Goal: Task Accomplishment & Management: Manage account settings

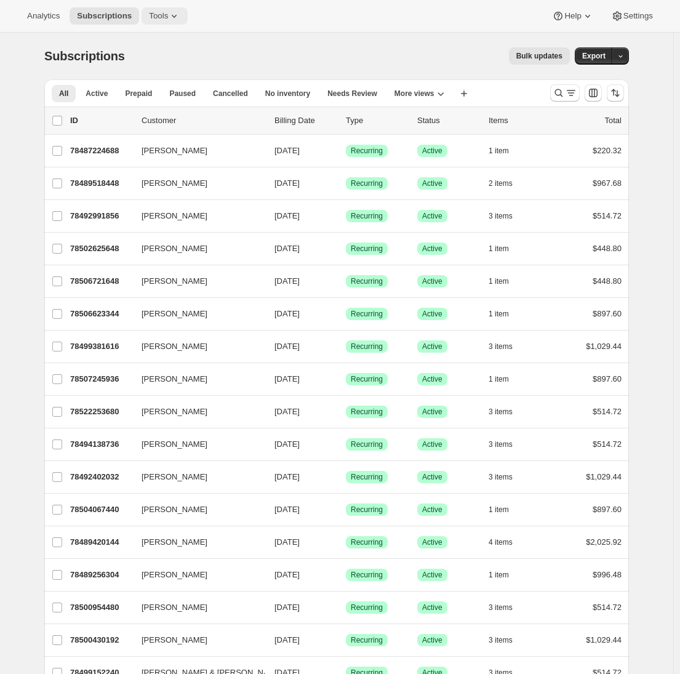
click at [172, 20] on icon at bounding box center [174, 16] width 12 height 12
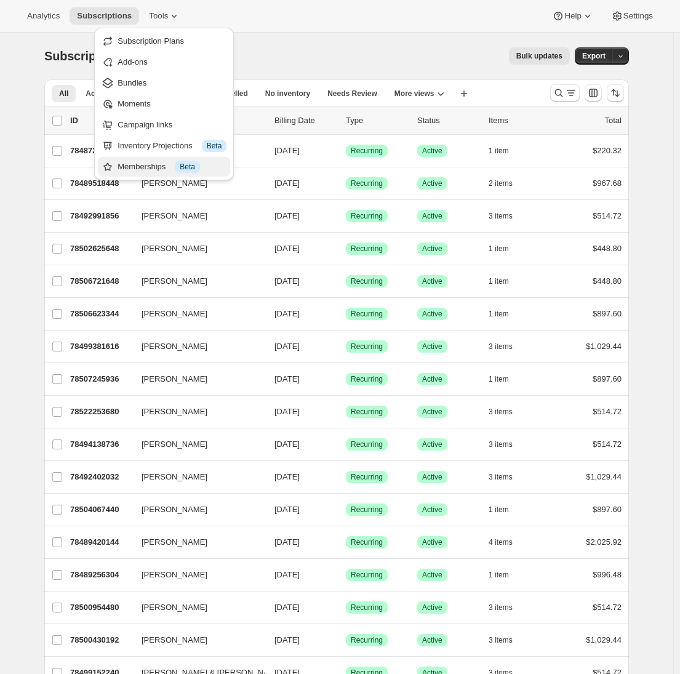
click at [132, 163] on div "Memberships Info Beta" at bounding box center [172, 167] width 109 height 12
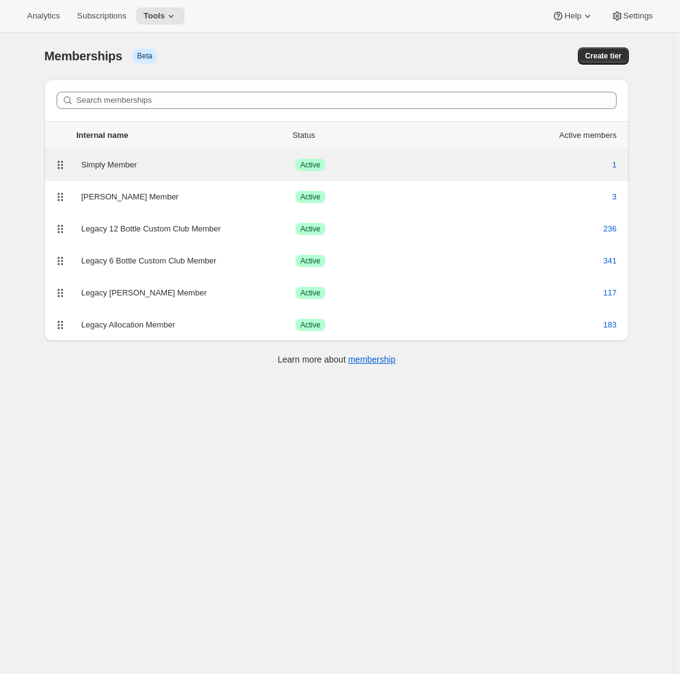
click at [120, 163] on div "Simply Member" at bounding box center [188, 165] width 214 height 12
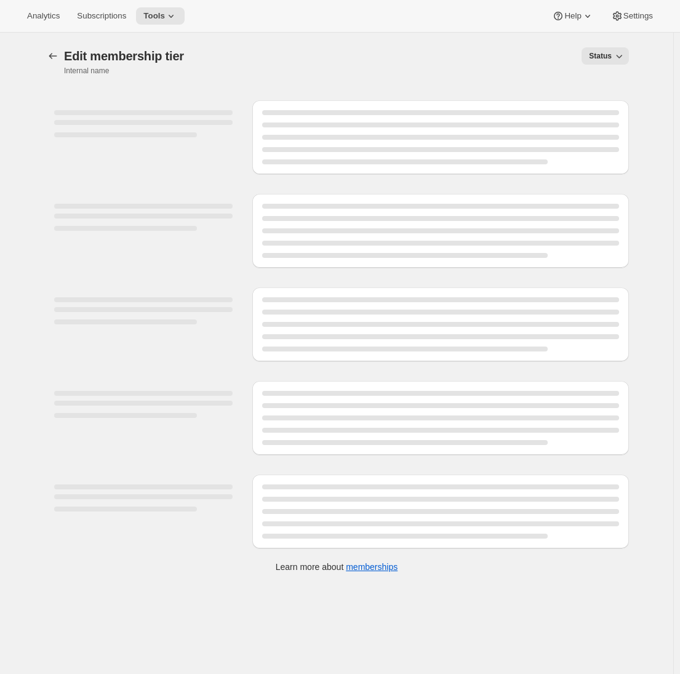
select select "products"
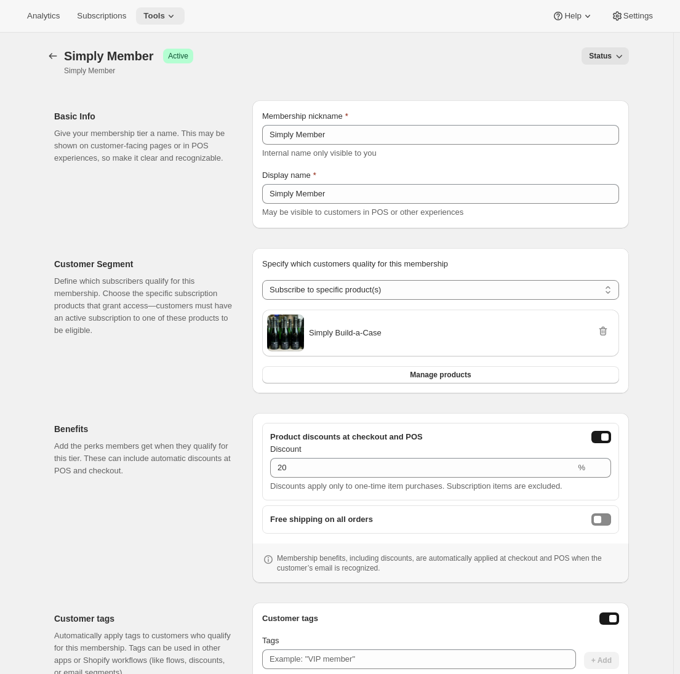
click at [174, 17] on icon at bounding box center [171, 16] width 12 height 12
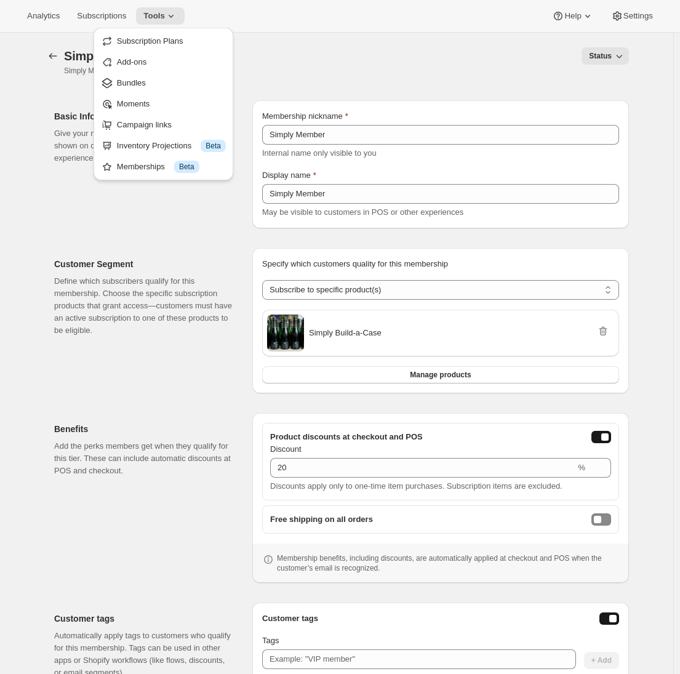
click at [149, 314] on p "Define which subscribers qualify for this membership. Choose the specific subsc…" at bounding box center [143, 306] width 179 height 62
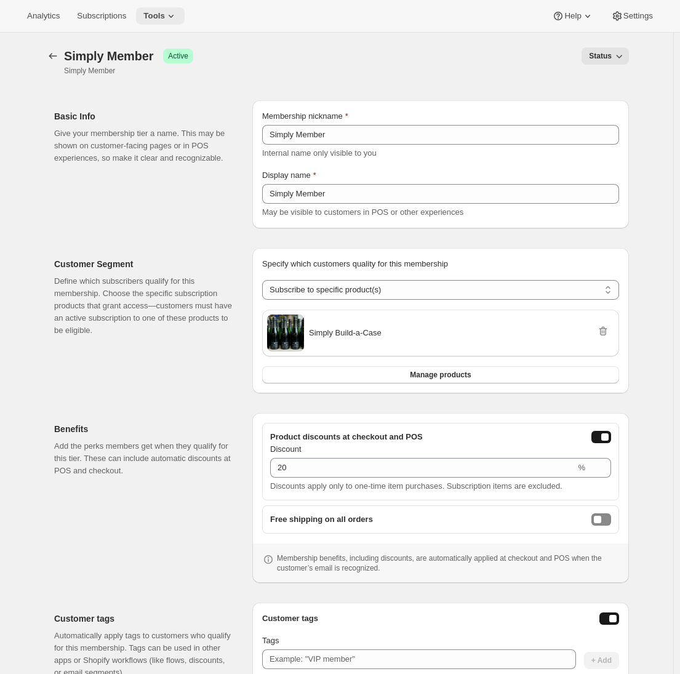
click at [162, 12] on span "Tools" at bounding box center [154, 16] width 22 height 10
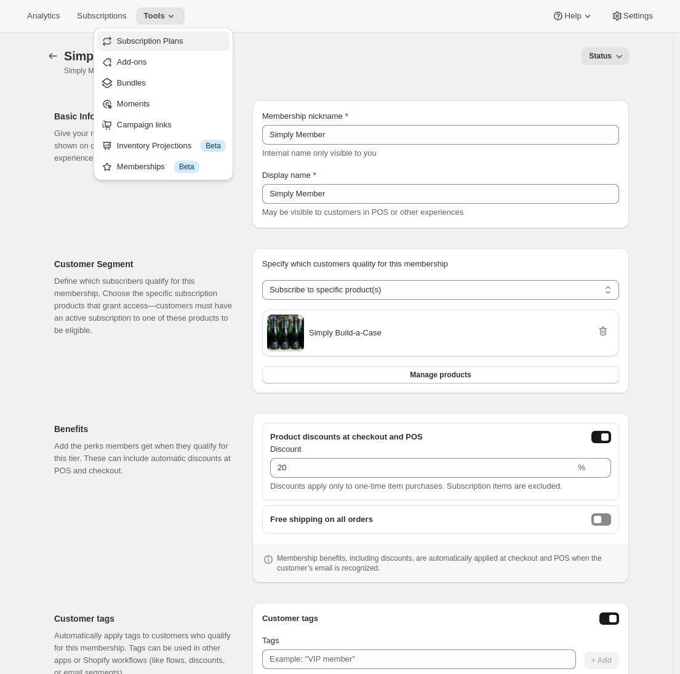
click at [164, 38] on span "Subscription Plans" at bounding box center [150, 40] width 66 height 9
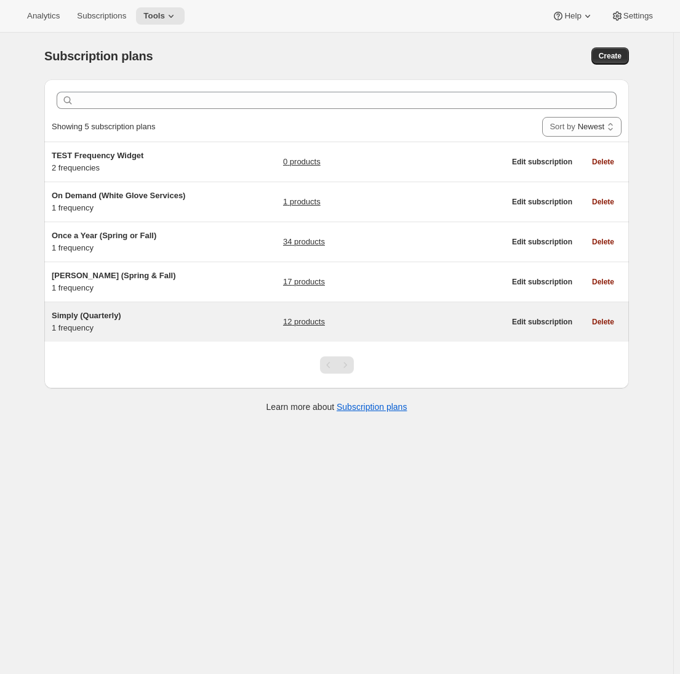
click at [206, 318] on h5 "Simply (Quarterly)" at bounding box center [129, 316] width 154 height 12
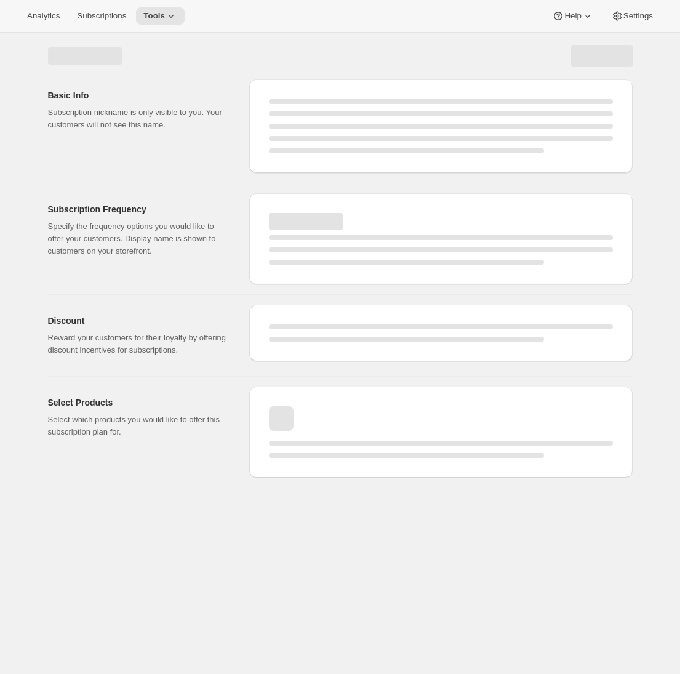
select select "WEEK"
select select "MONTH"
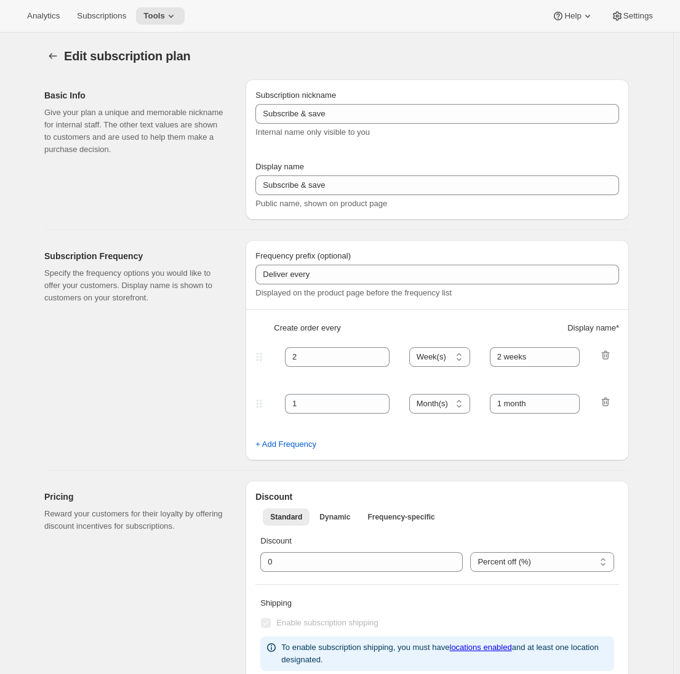
type input "Simply (Quarterly)"
type input "Join Simply Club"
type input "Delivery every"
type input "3"
select select "MONTH"
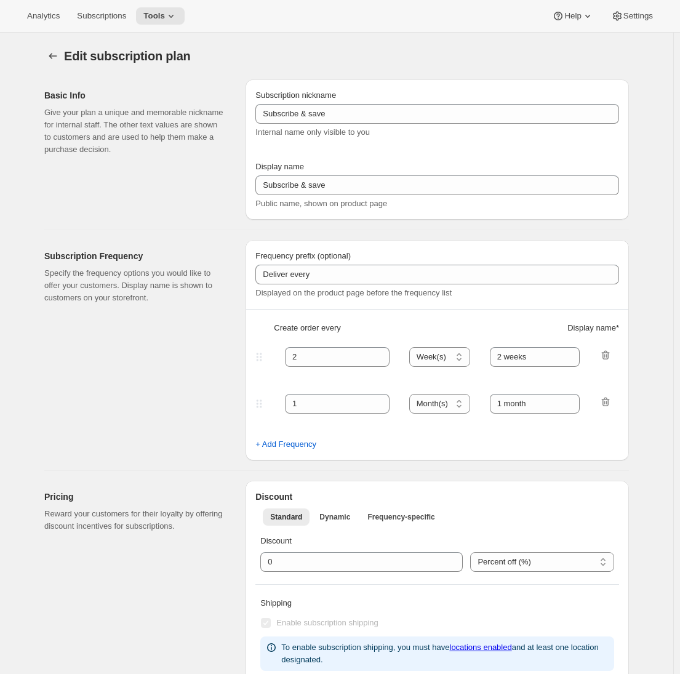
type input "3 months"
type input "20"
type input "No obligations, change or cancel your subscription anytime."
checkbox input "true"
select select "YEARDAY"
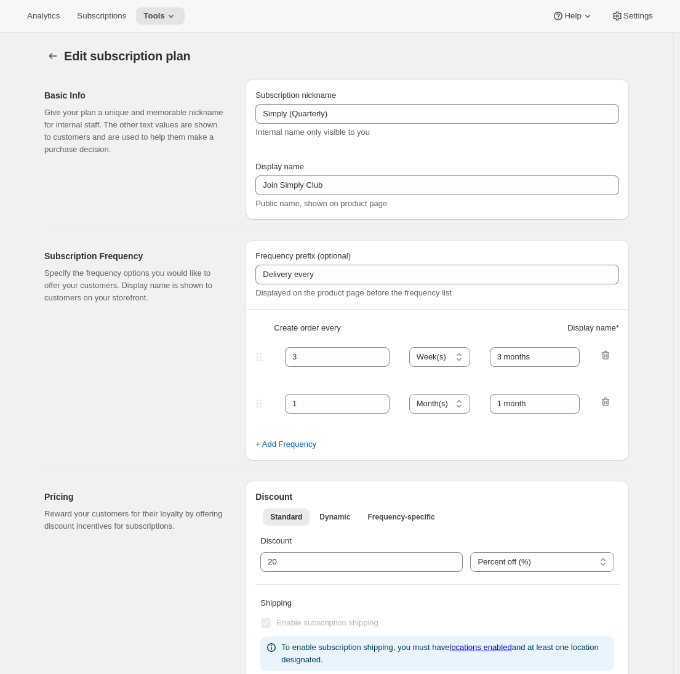
select select "2"
select select "15"
select select "5"
select select "15"
select select "8"
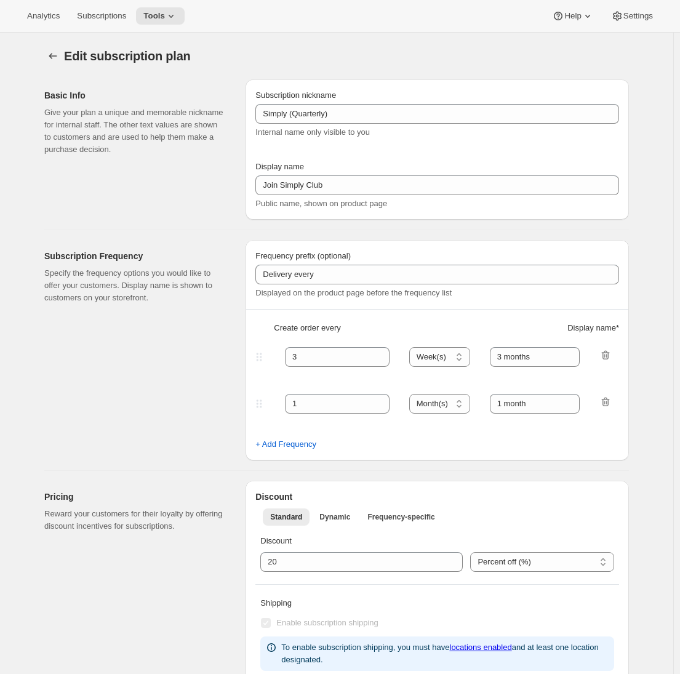
select select "15"
select select "11"
select select "15"
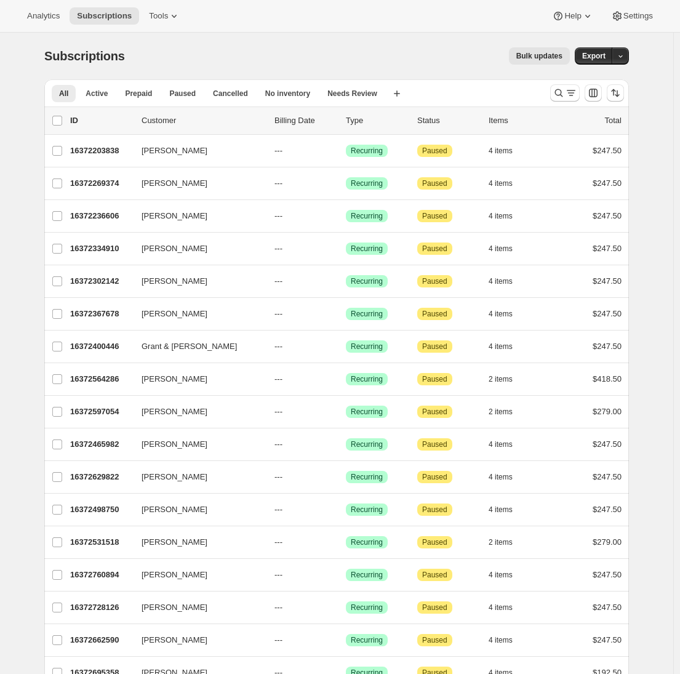
click at [488, 63] on div "Bulk updates" at bounding box center [355, 55] width 430 height 17
click at [624, 15] on span "Settings" at bounding box center [639, 16] width 30 height 10
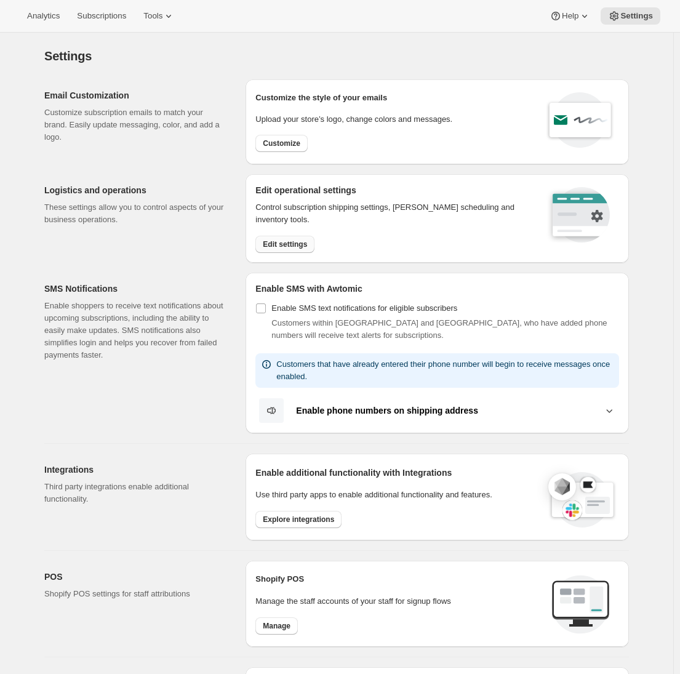
click at [277, 246] on span "Edit settings" at bounding box center [285, 245] width 44 height 10
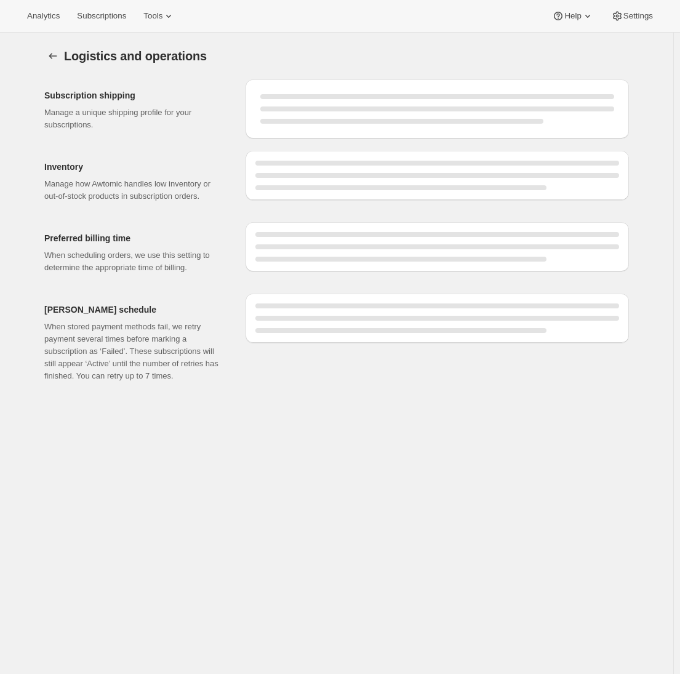
select select "09:00"
select select "DAY"
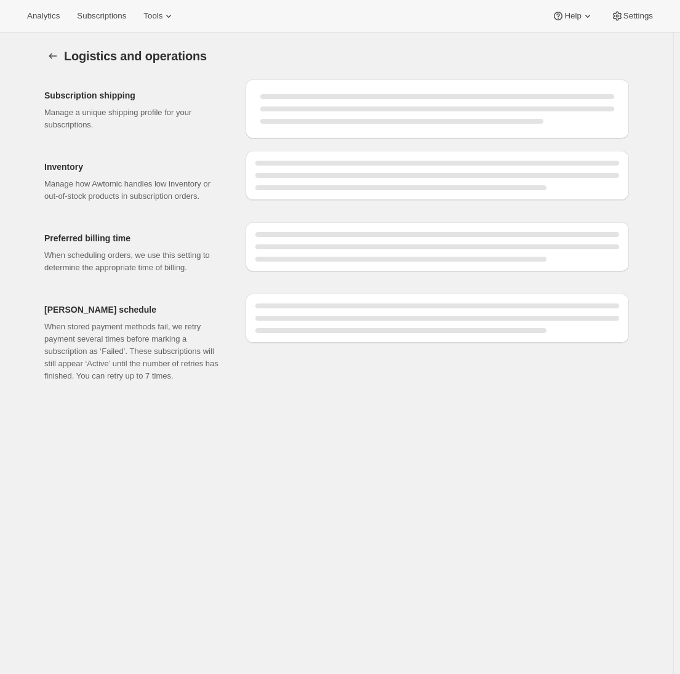
select select "DAY"
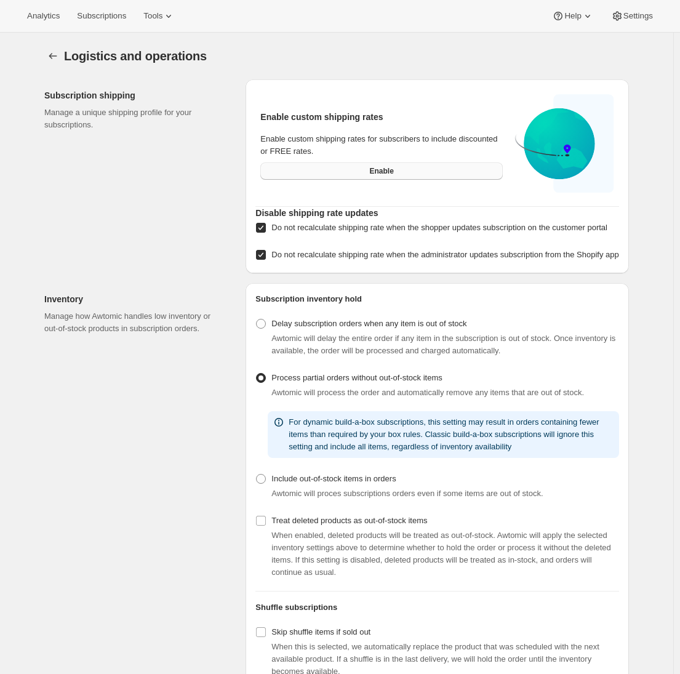
click at [320, 176] on button "Enable" at bounding box center [381, 171] width 243 height 17
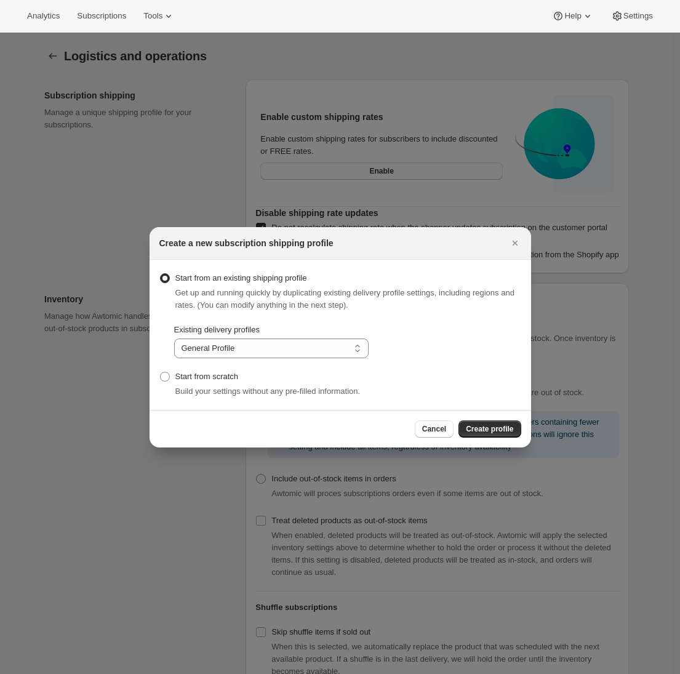
select select "gid://shopify/DeliveryProfile/126699471166"
click at [187, 376] on span "Start from scratch" at bounding box center [206, 376] width 63 height 9
click at [161, 373] on input "Start from scratch" at bounding box center [160, 372] width 1 height 1
radio input "true"
click at [481, 432] on span "Create profile" at bounding box center [489, 429] width 47 height 10
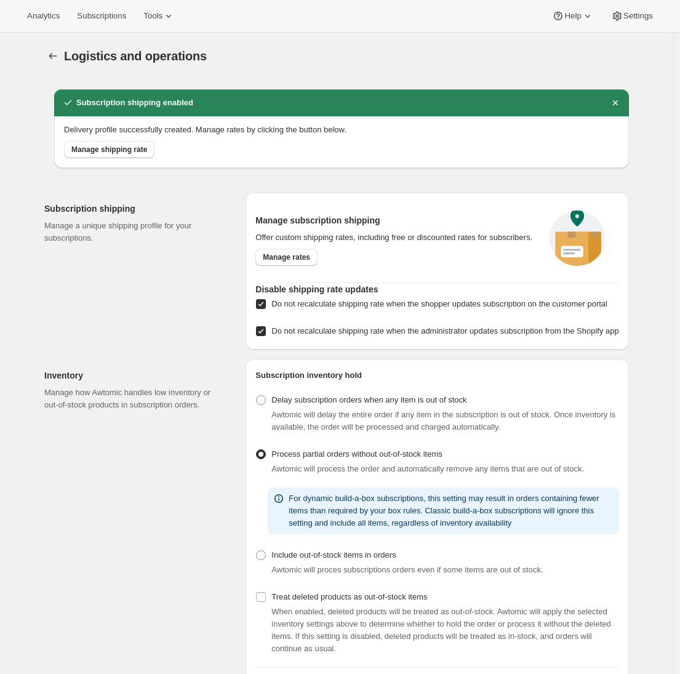
click at [300, 273] on div "Manage subscription shipping Offer custom shipping rates, including free or dis…" at bounding box center [438, 240] width 364 height 75
click at [297, 262] on span "Manage rates" at bounding box center [286, 257] width 47 height 10
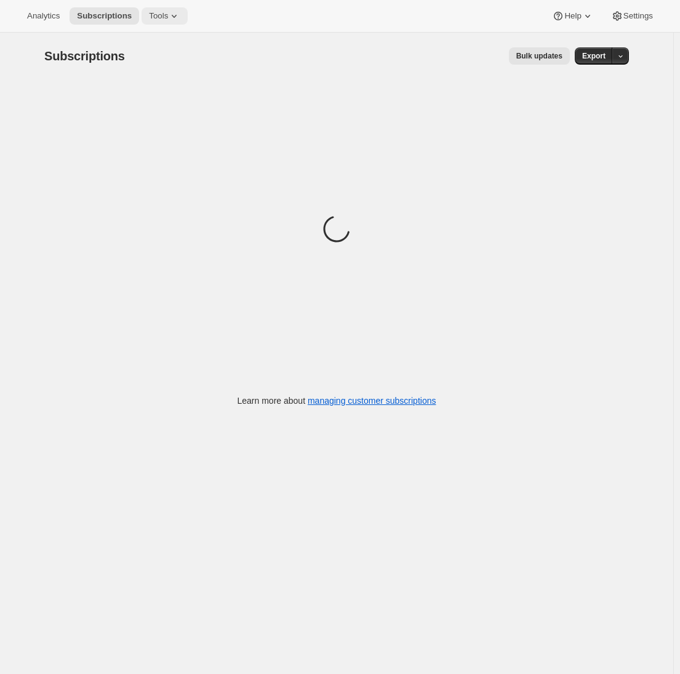
click at [161, 17] on span "Tools" at bounding box center [158, 16] width 19 height 10
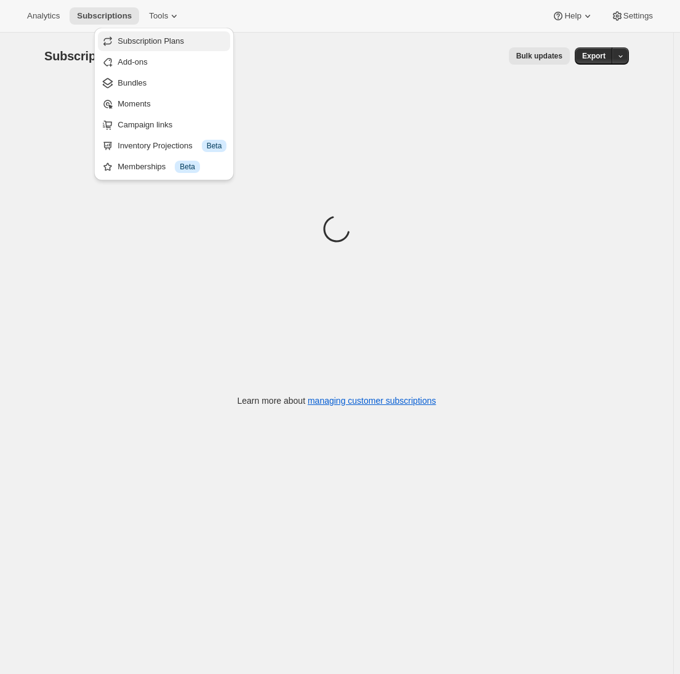
click at [158, 44] on span "Subscription Plans" at bounding box center [151, 40] width 66 height 9
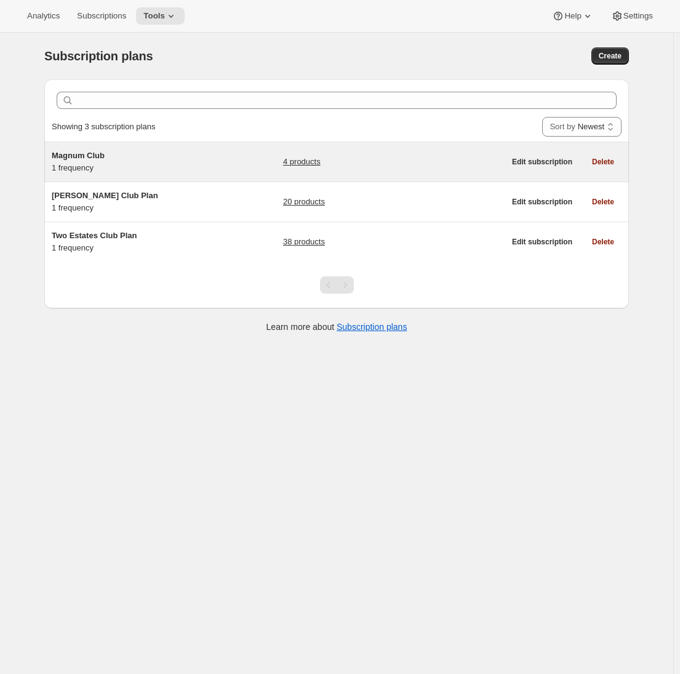
click at [151, 158] on h5 "Magnum Club" at bounding box center [129, 156] width 154 height 12
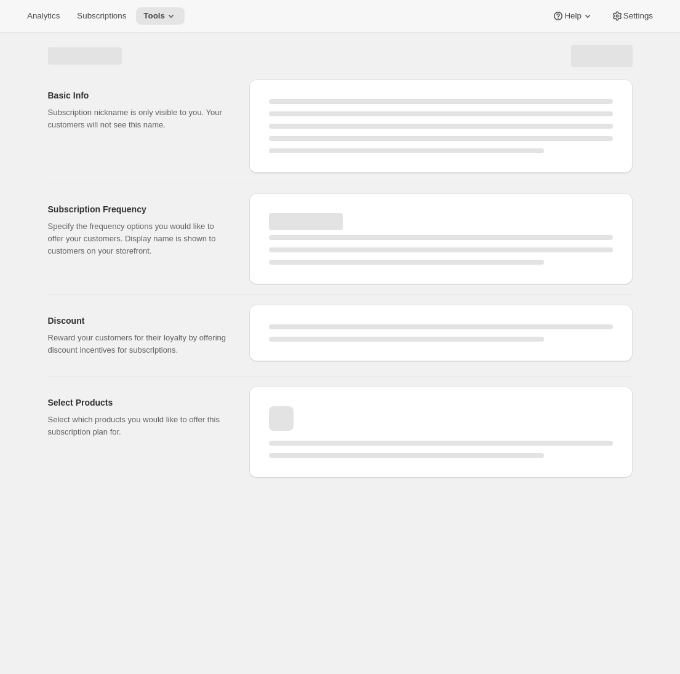
select select "WEEK"
select select "MONTH"
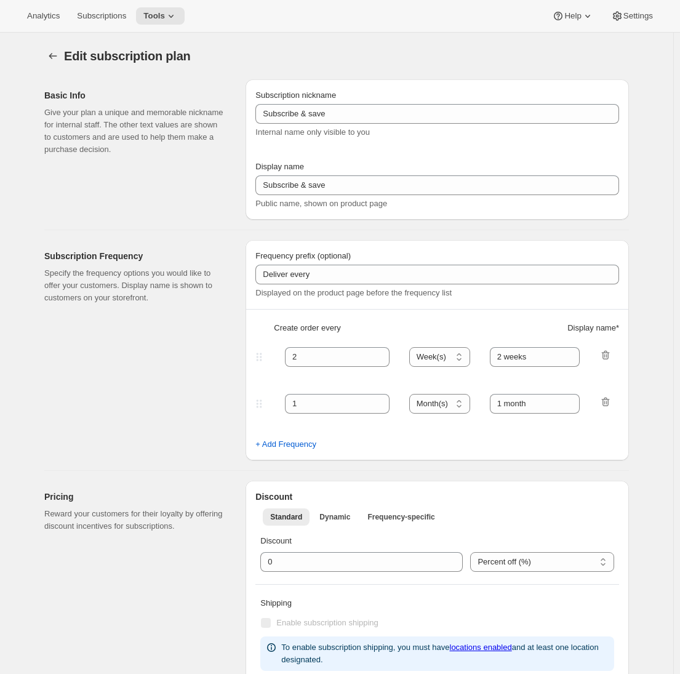
type input "Magnum Club"
type input "Join the Magnum Club"
type input "Delivers"
type input "1"
select select "YEAR"
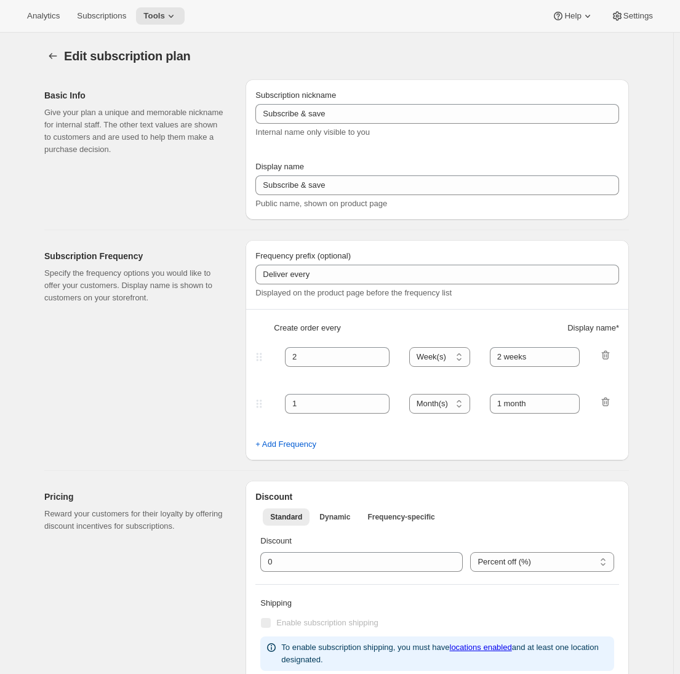
type input "yearly"
checkbox input "true"
select select "YEARDAY"
select select "12"
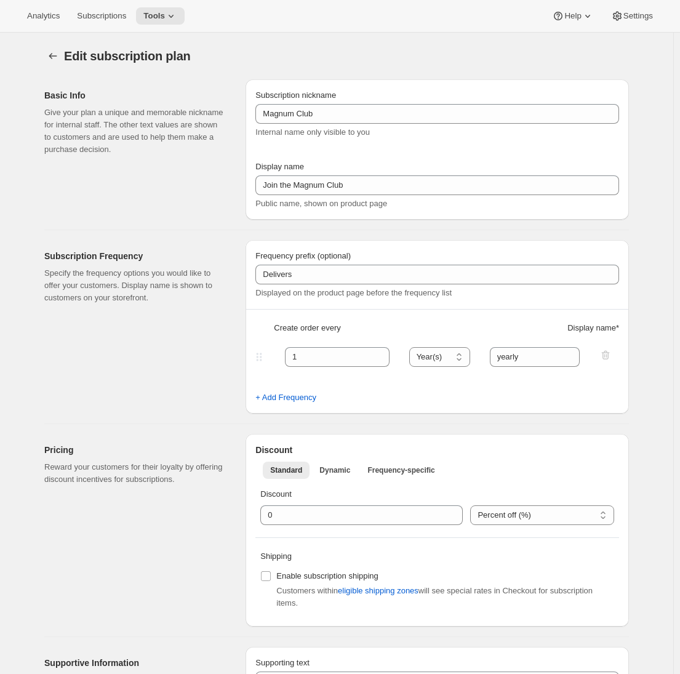
scroll to position [133, 0]
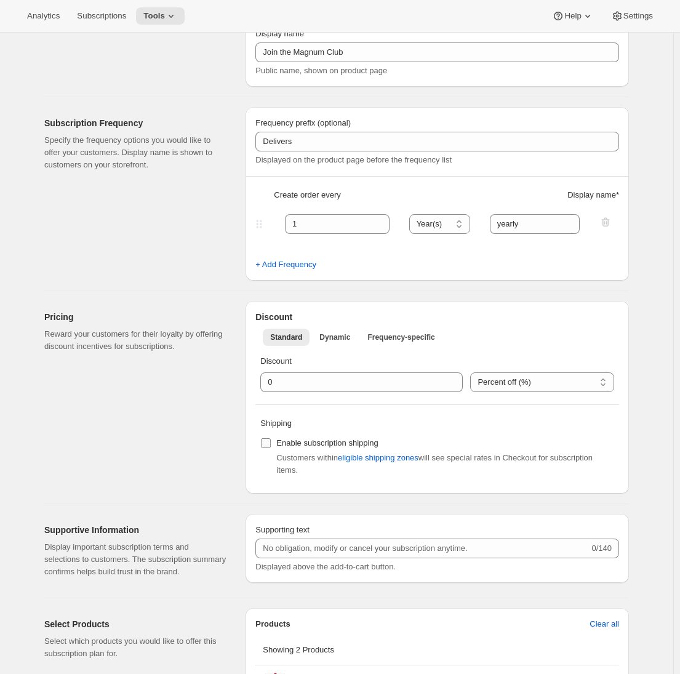
click at [278, 444] on label "Enable subscription shipping" at bounding box center [319, 443] width 118 height 17
click at [271, 444] on input "Enable subscription shipping" at bounding box center [266, 443] width 10 height 10
checkbox input "true"
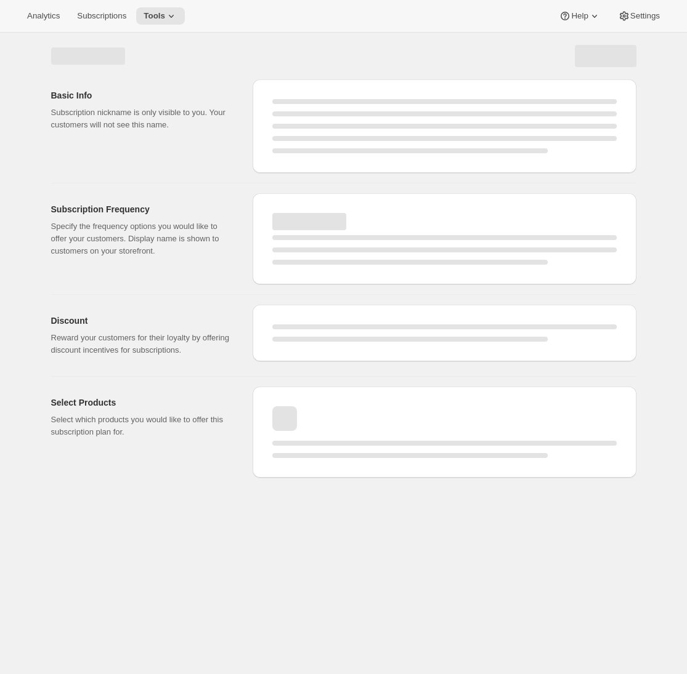
select select "YEAR"
select select "YEARDAY"
select select "12"
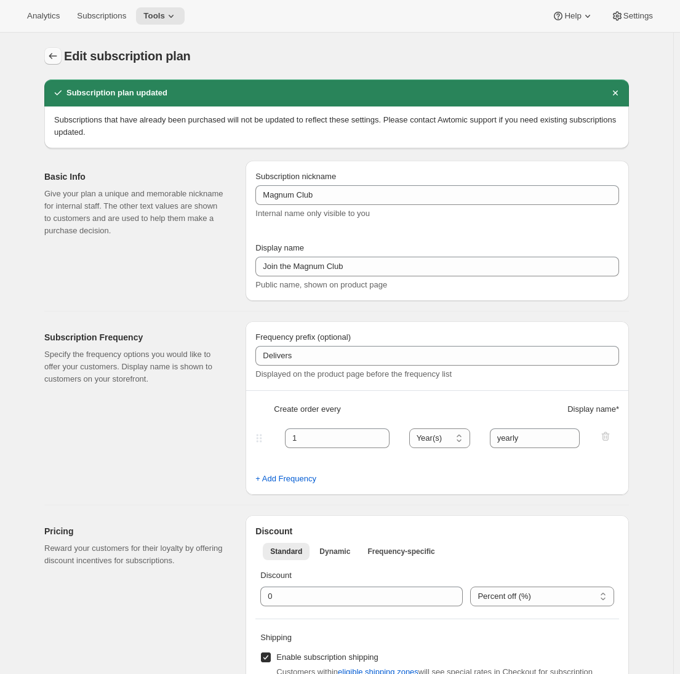
click at [53, 58] on icon "Subscription plans" at bounding box center [53, 56] width 12 height 12
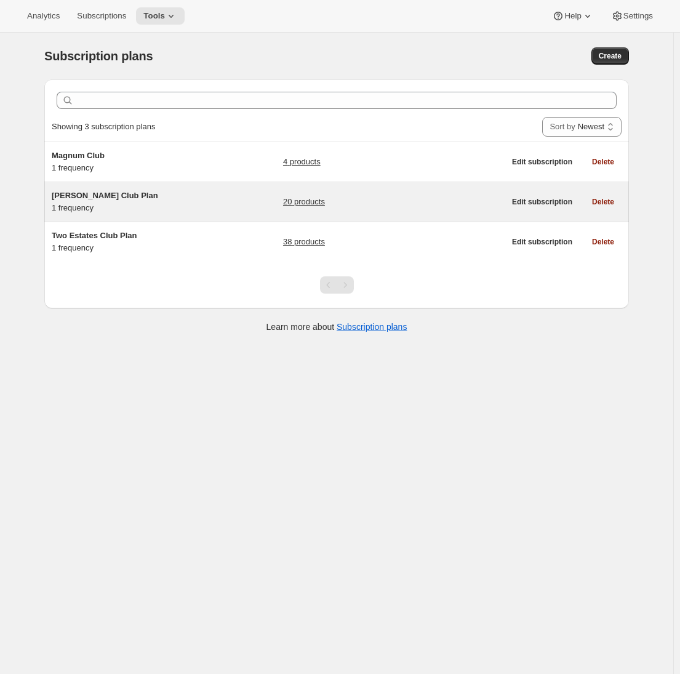
click at [155, 190] on h5 "Brandlin Club Plan" at bounding box center [129, 196] width 154 height 12
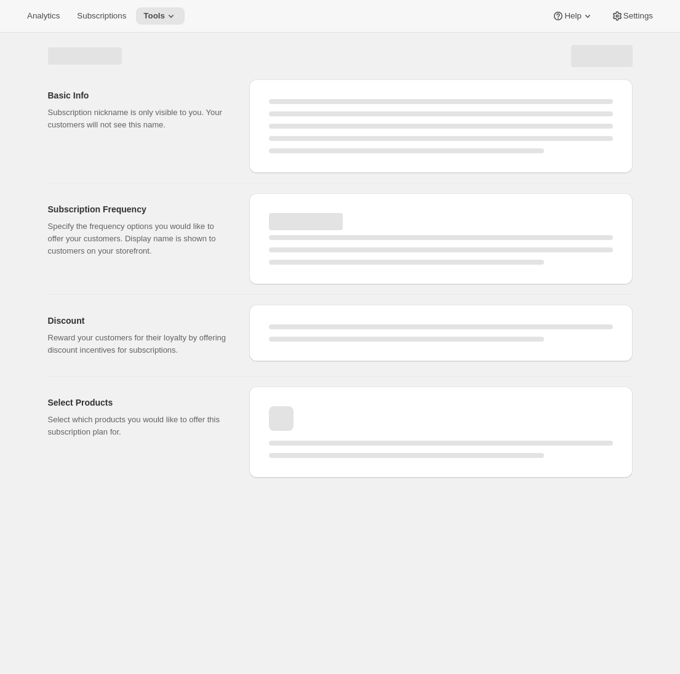
select select "WEEK"
select select "MONTH"
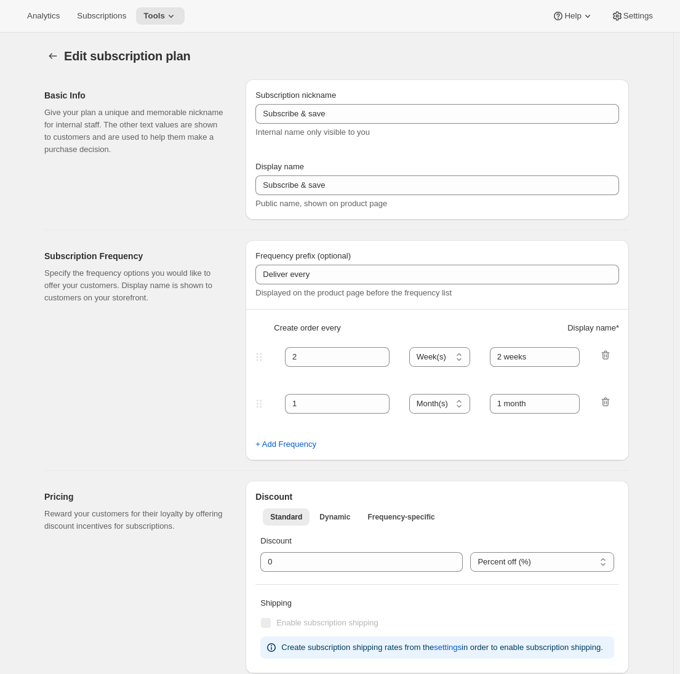
type input "Brandlin Club Plan"
type input "Join the Brandlin Club"
type input "4"
select select "MONTH"
type input "4 months"
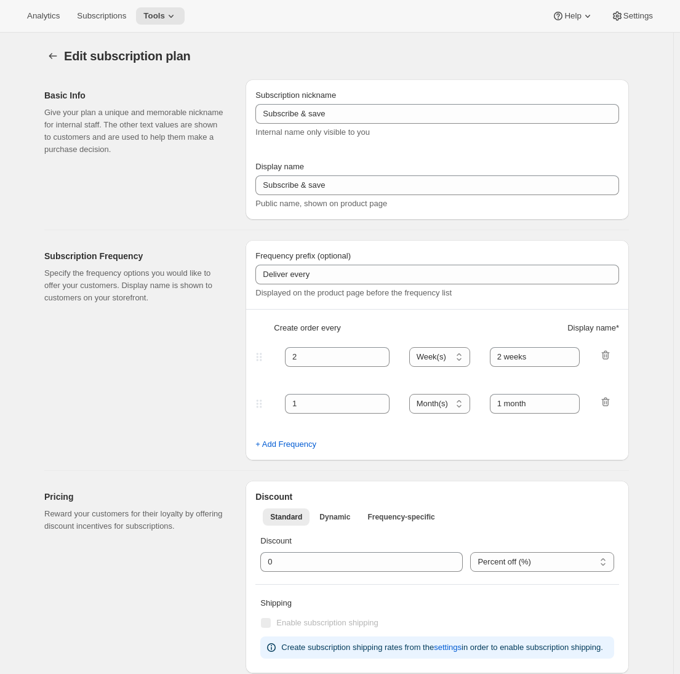
checkbox input "true"
select select "YEARDAY"
select select "4"
select select "9"
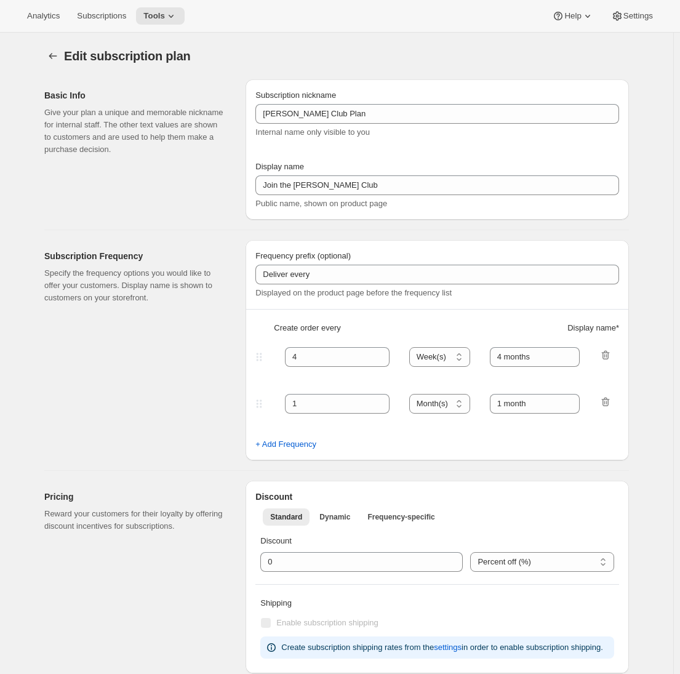
select select "11"
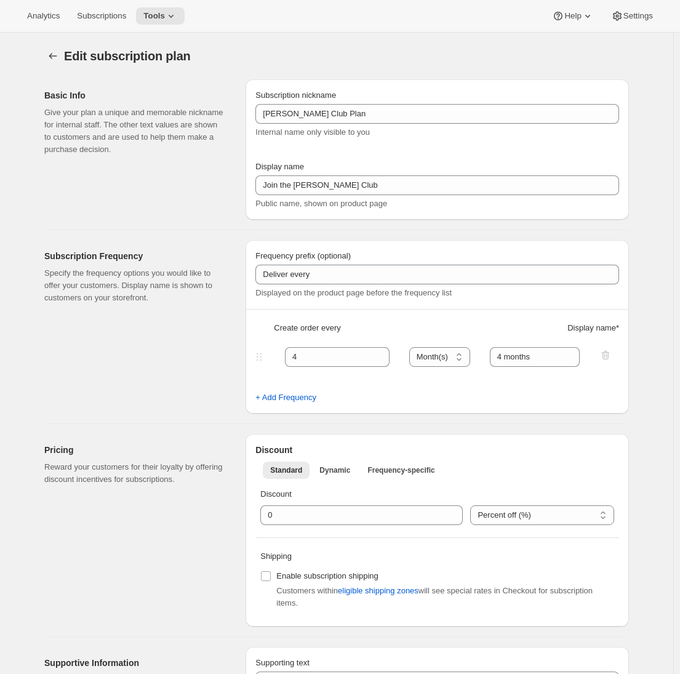
scroll to position [197, 0]
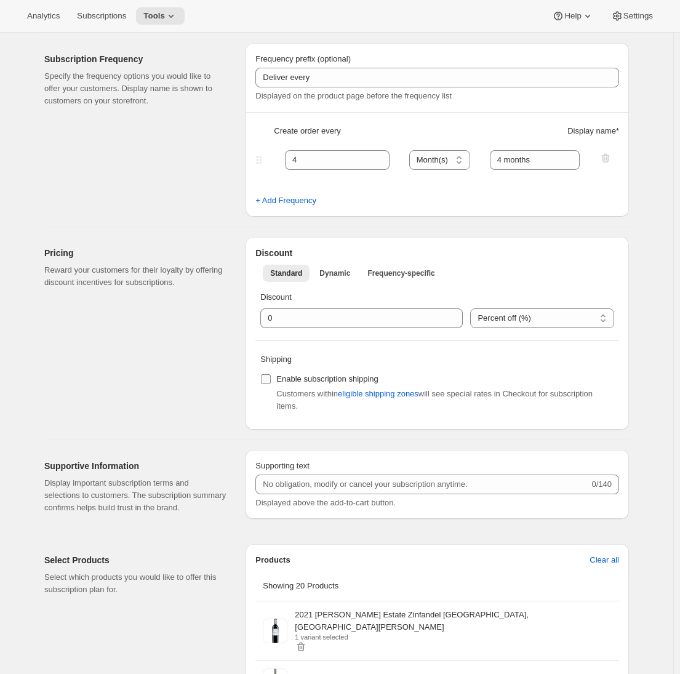
click at [275, 379] on label "Enable subscription shipping" at bounding box center [319, 379] width 118 height 17
click at [271, 379] on input "Enable subscription shipping" at bounding box center [266, 379] width 10 height 10
checkbox input "true"
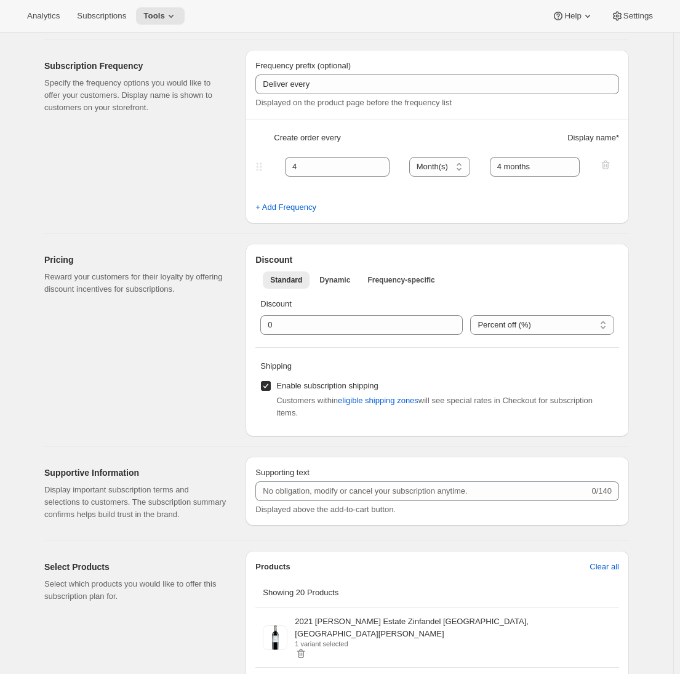
scroll to position [0, 0]
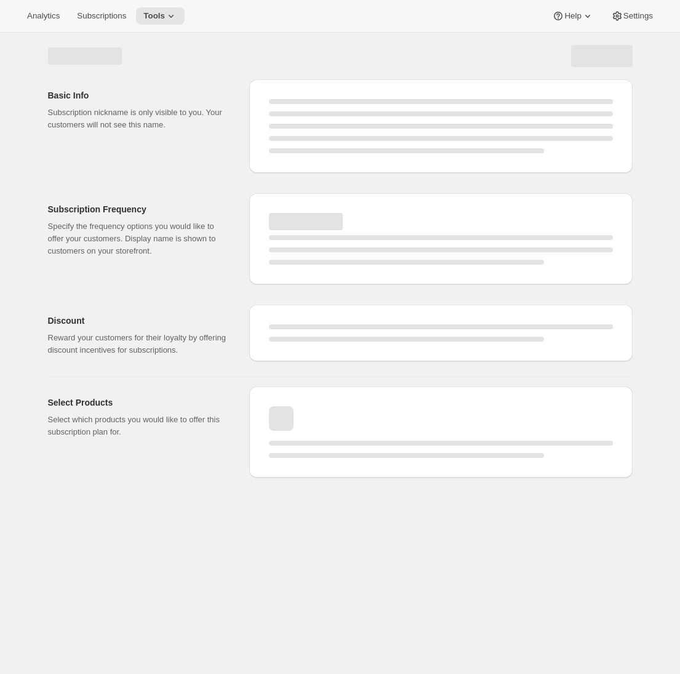
select select "MONTH"
select select "YEARDAY"
select select "4"
select select "9"
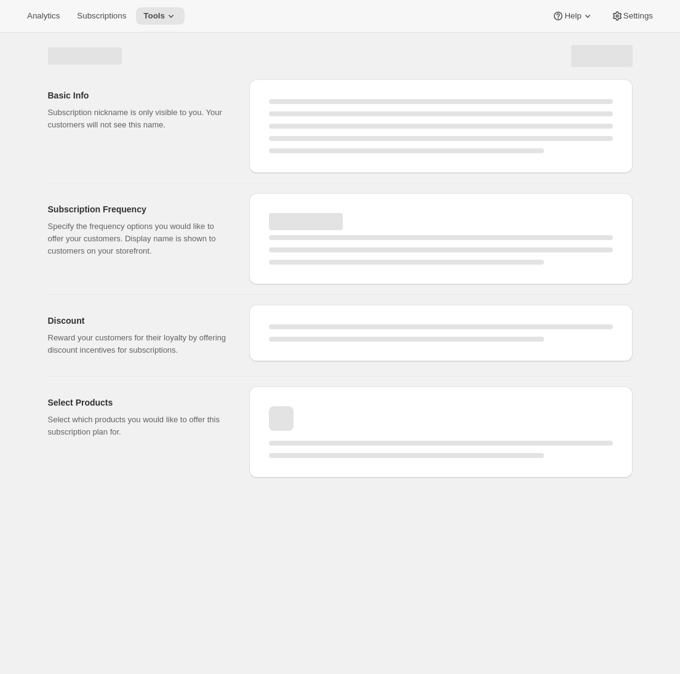
select select "11"
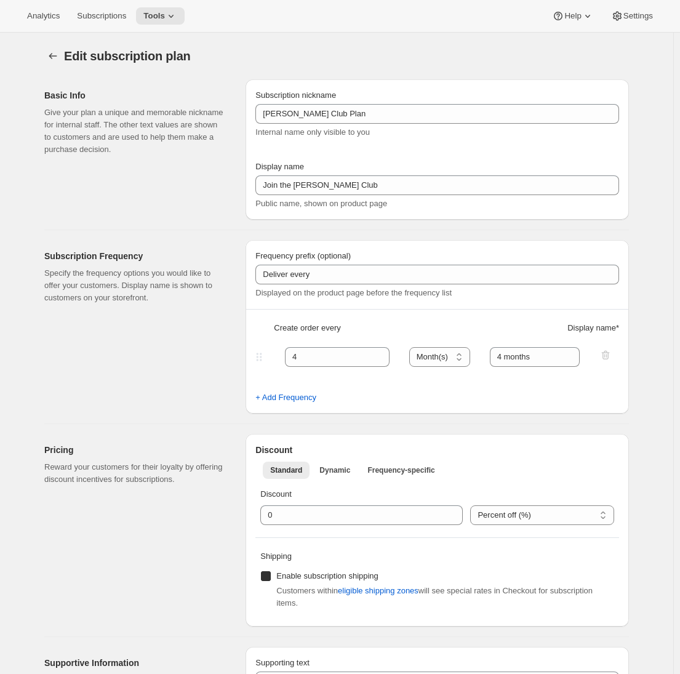
checkbox input "true"
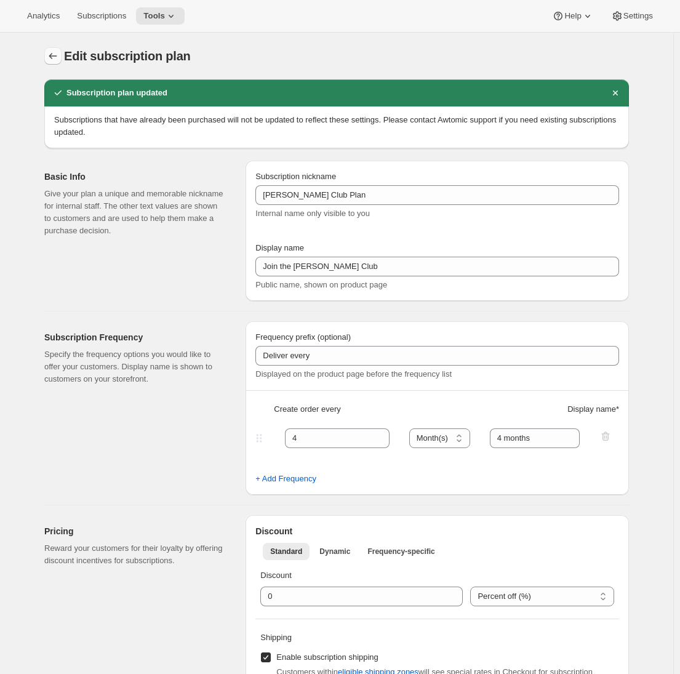
click at [52, 58] on icon "Subscription plans" at bounding box center [53, 56] width 12 height 12
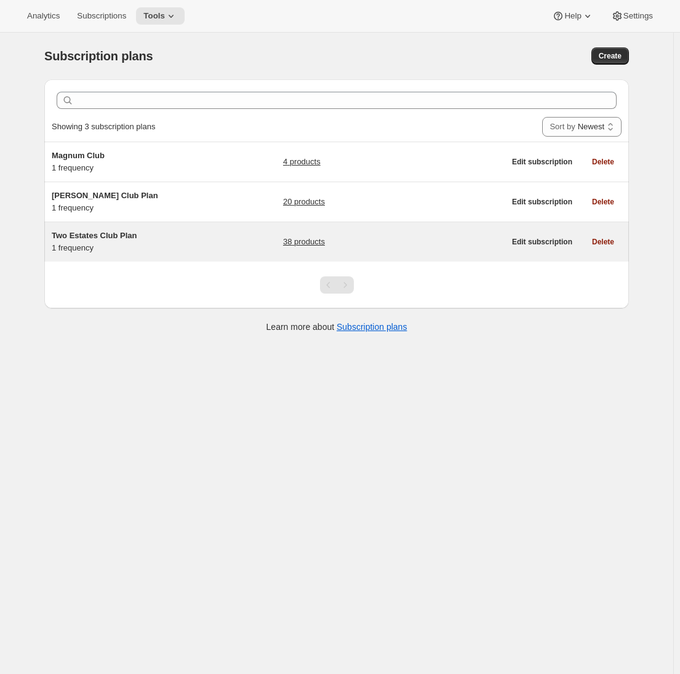
click at [193, 246] on div "Two Estates Club Plan 1 frequency" at bounding box center [129, 242] width 154 height 25
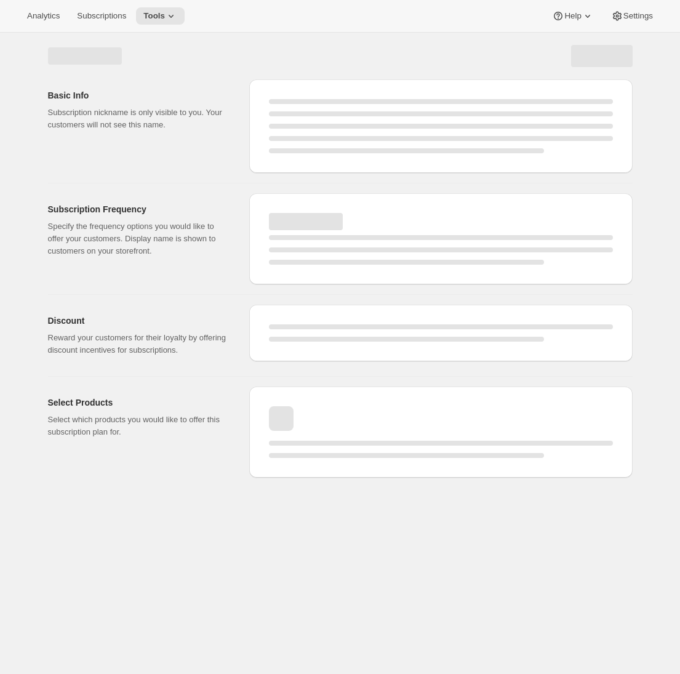
select select "WEEK"
select select "MONTH"
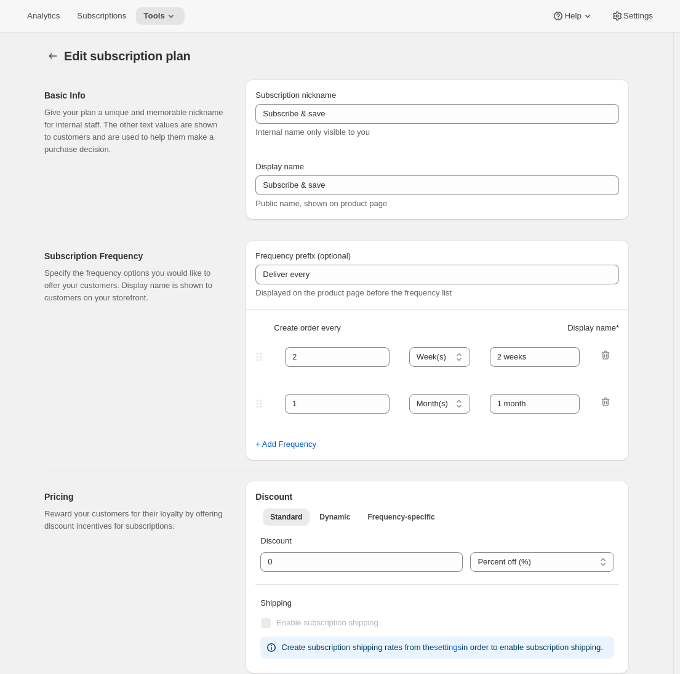
type input "Two Estates Club Plan"
type input "Join the Two Estates Club"
type input "3"
select select "MONTH"
type input "quarter"
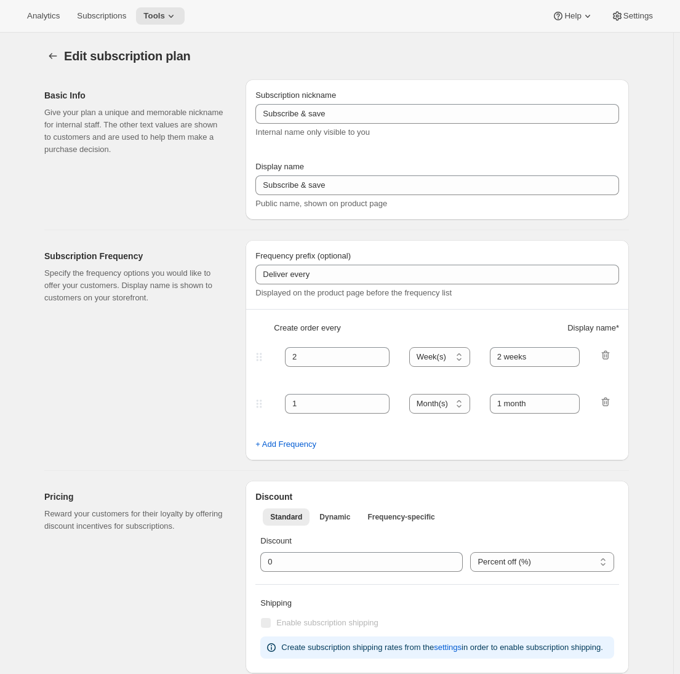
type input "10"
checkbox input "true"
select select "YEARDAY"
select select "2"
select select "5"
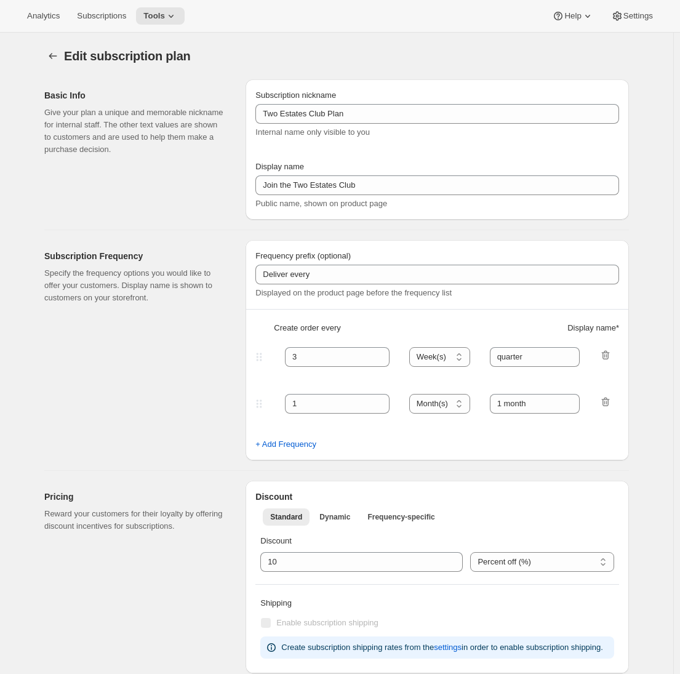
select select "9"
select select "11"
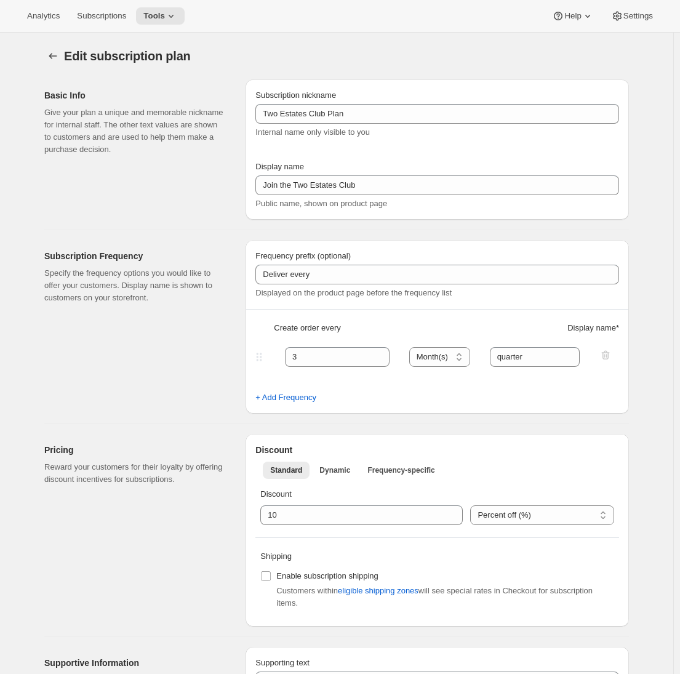
scroll to position [191, 0]
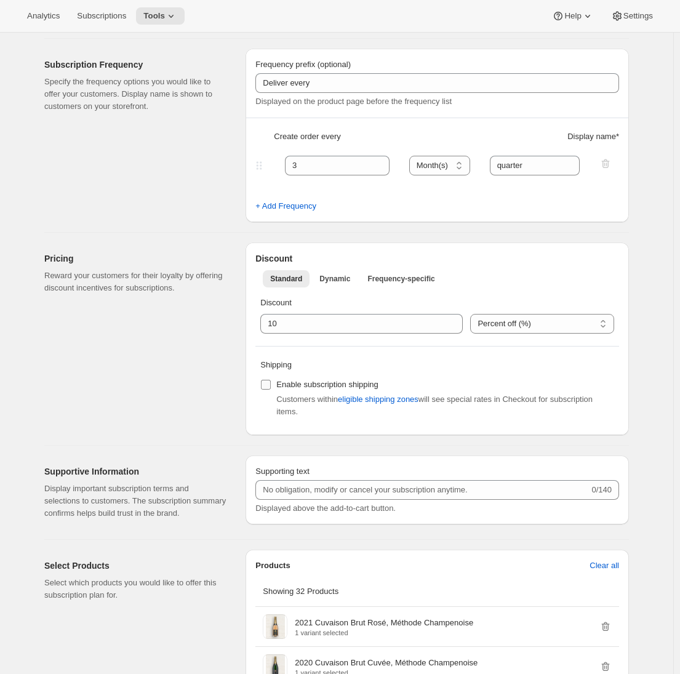
click at [268, 381] on input "Enable subscription shipping" at bounding box center [266, 385] width 10 height 10
checkbox input "true"
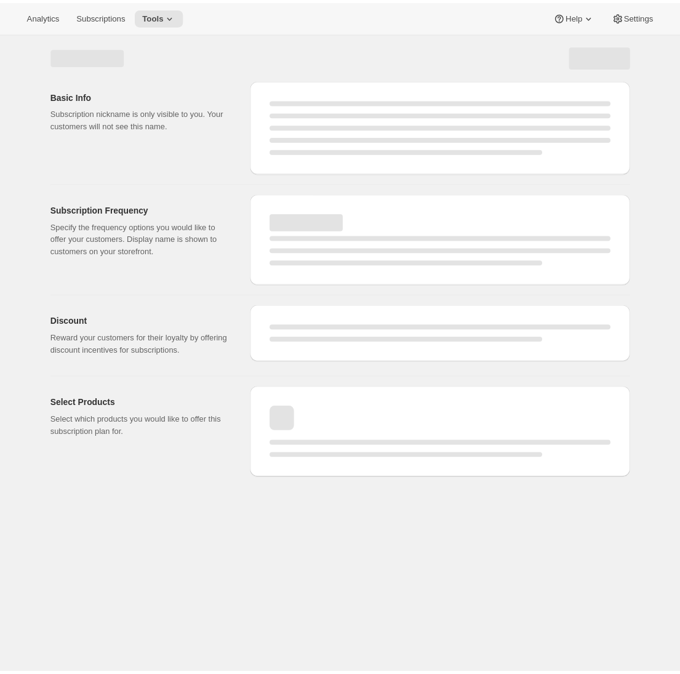
select select "MONTH"
select select "YEARDAY"
select select "2"
select select "5"
select select "9"
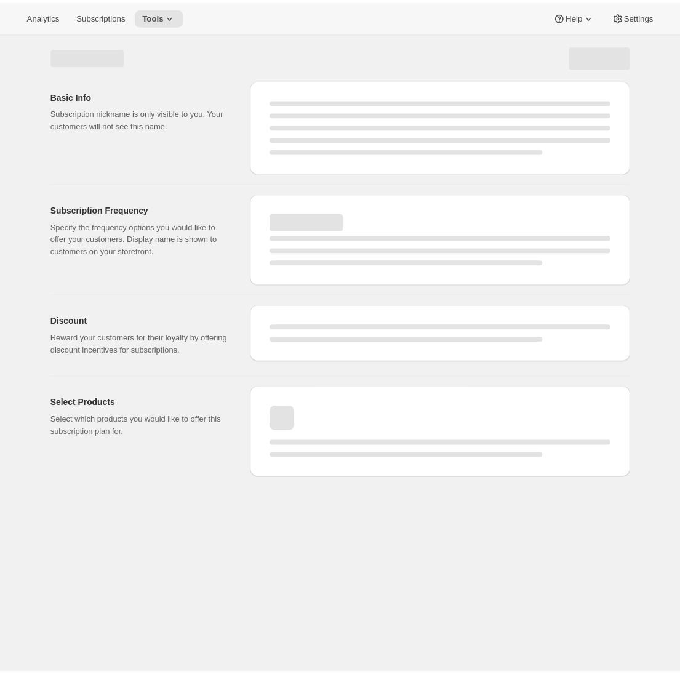
select select "9"
select select "11"
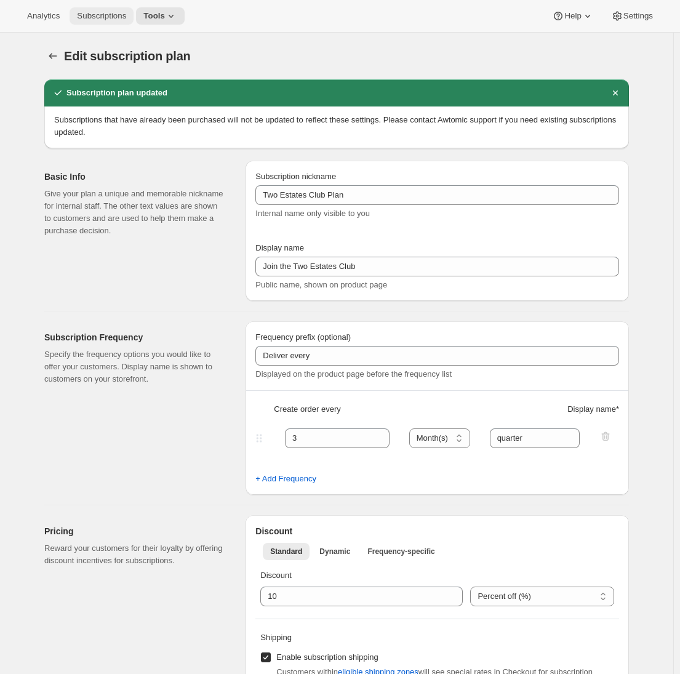
click at [111, 14] on span "Subscriptions" at bounding box center [101, 16] width 49 height 10
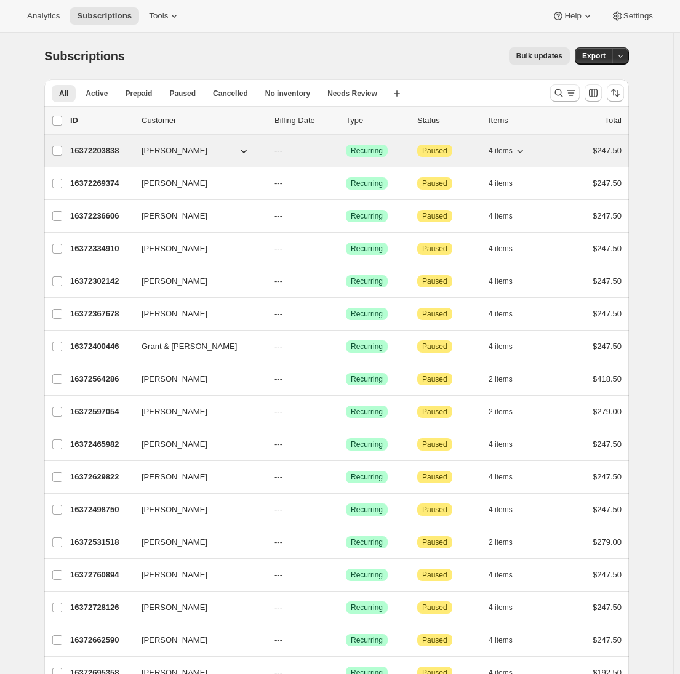
click at [97, 155] on p "16372203838" at bounding box center [101, 151] width 62 height 12
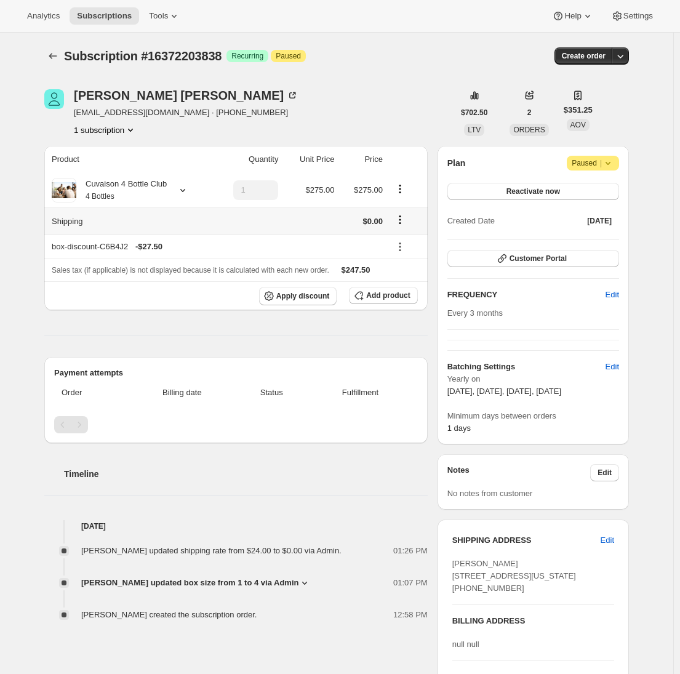
click at [404, 225] on icon "Shipping actions" at bounding box center [400, 220] width 12 height 12
click at [405, 243] on span "Edit shipping rate" at bounding box center [402, 242] width 62 height 9
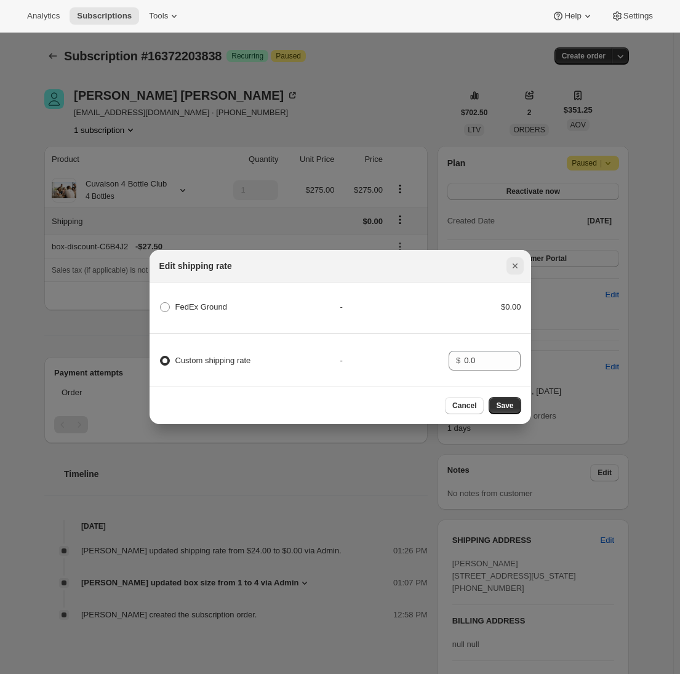
click at [520, 266] on icon "Close" at bounding box center [515, 266] width 12 height 12
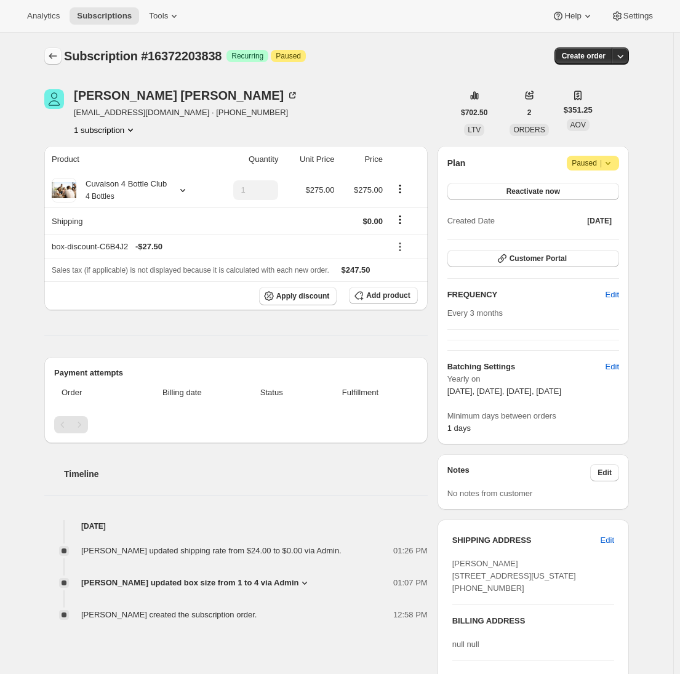
click at [59, 52] on icon "Subscriptions" at bounding box center [53, 56] width 12 height 12
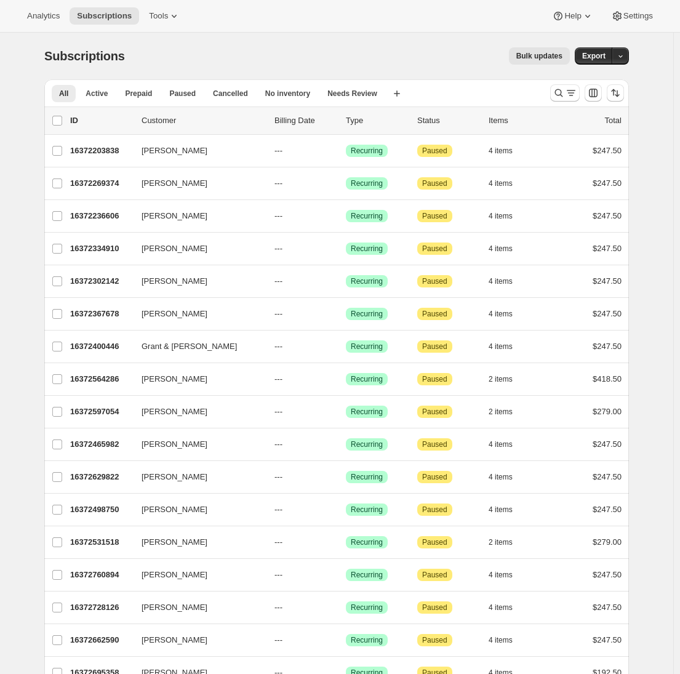
scroll to position [229, 0]
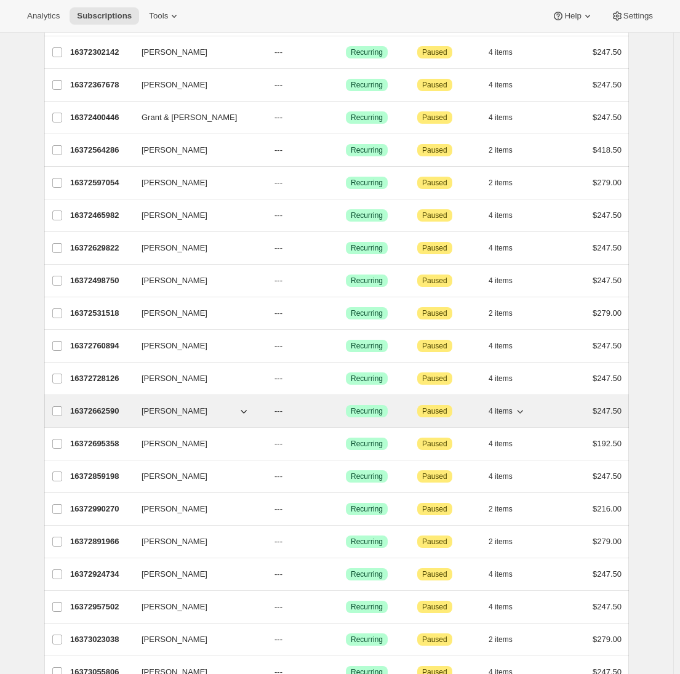
click at [98, 409] on p "16372662590" at bounding box center [101, 411] width 62 height 12
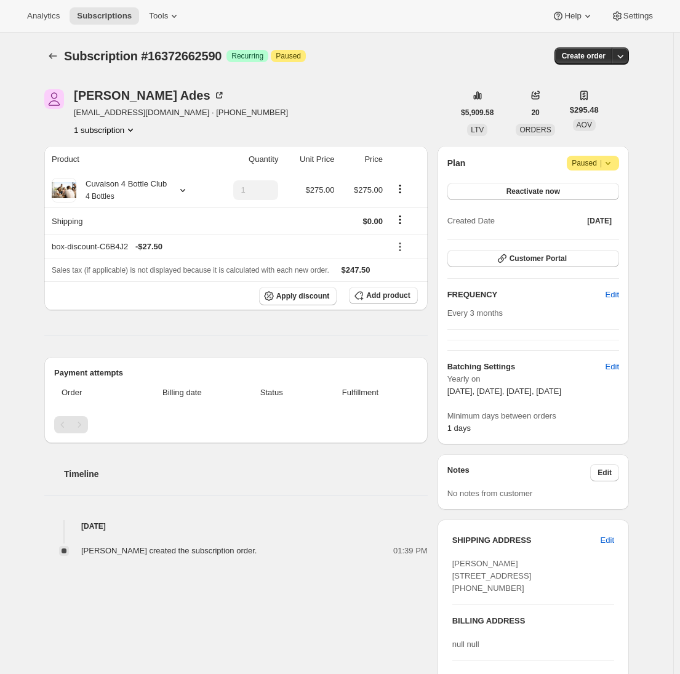
click at [25, 291] on div "Subscription #16372662590. This page is ready Subscription #16372662590 Success…" at bounding box center [337, 526] width 674 height 986
click at [398, 221] on button "Shipping actions" at bounding box center [400, 220] width 20 height 14
click at [398, 239] on span "Edit shipping rate" at bounding box center [402, 242] width 62 height 9
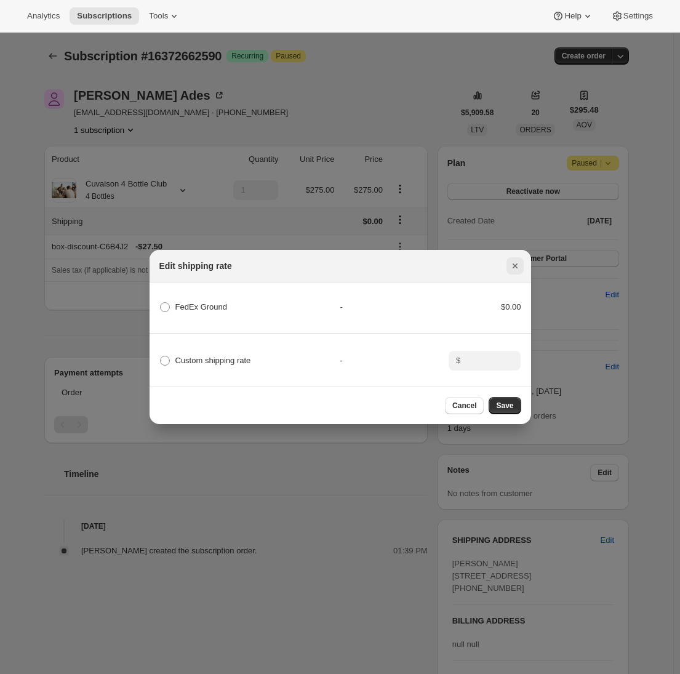
click at [516, 264] on icon "Close" at bounding box center [514, 266] width 5 height 5
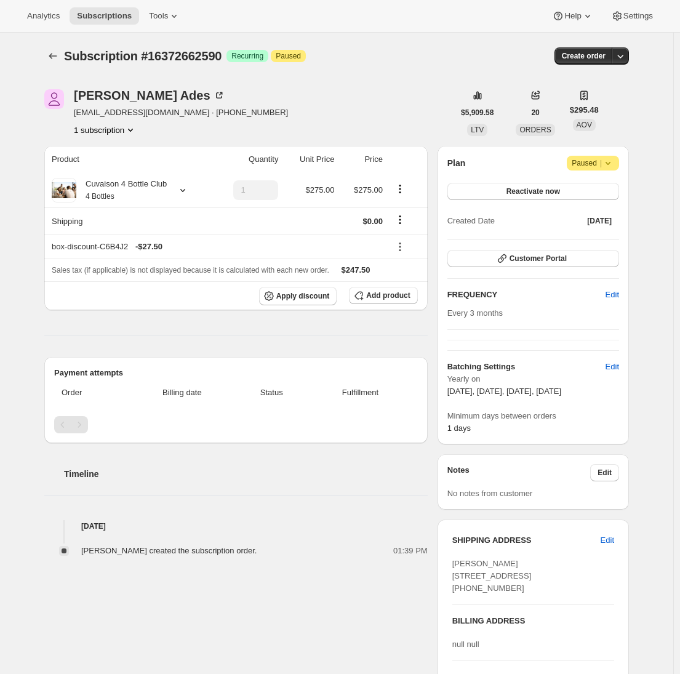
click at [3, 324] on div "Subscription #16372662590. This page is ready Subscription #16372662590 Success…" at bounding box center [337, 526] width 674 height 986
click at [59, 60] on icon "Subscriptions" at bounding box center [53, 56] width 12 height 12
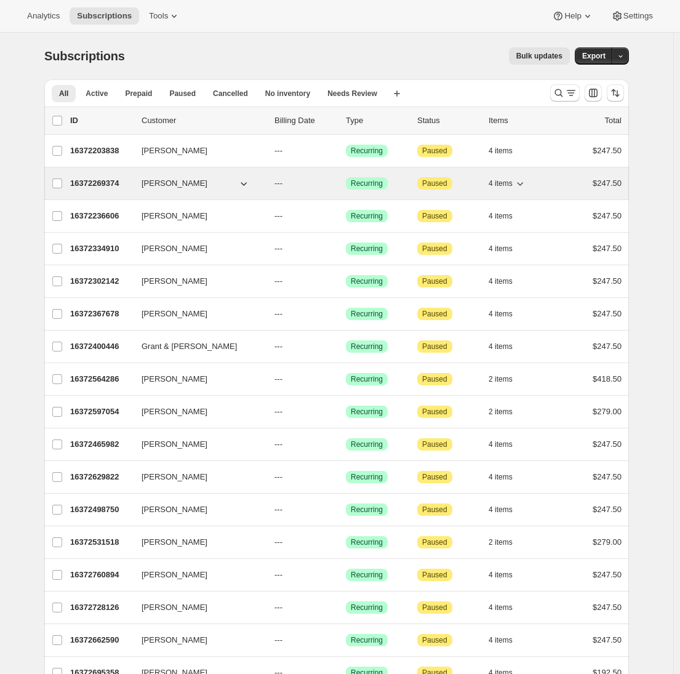
click at [105, 185] on p "16372269374" at bounding box center [101, 183] width 62 height 12
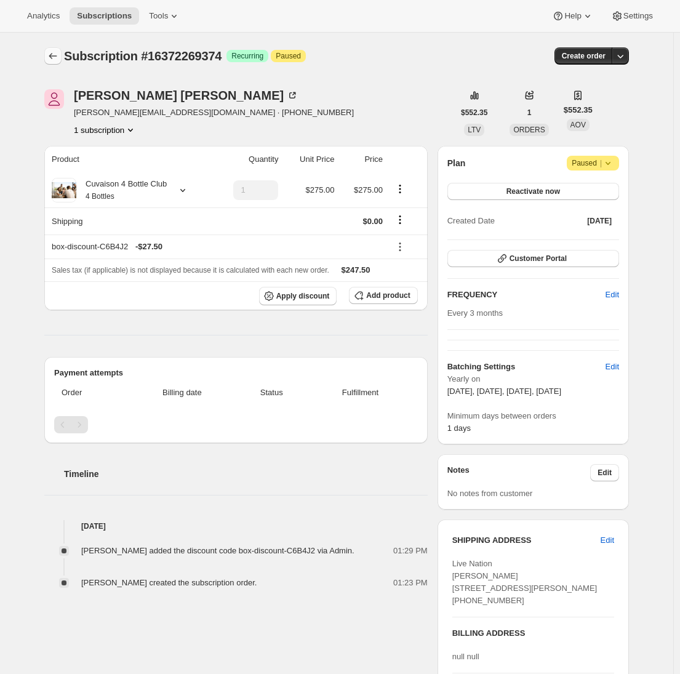
click at [59, 52] on icon "Subscriptions" at bounding box center [53, 56] width 12 height 12
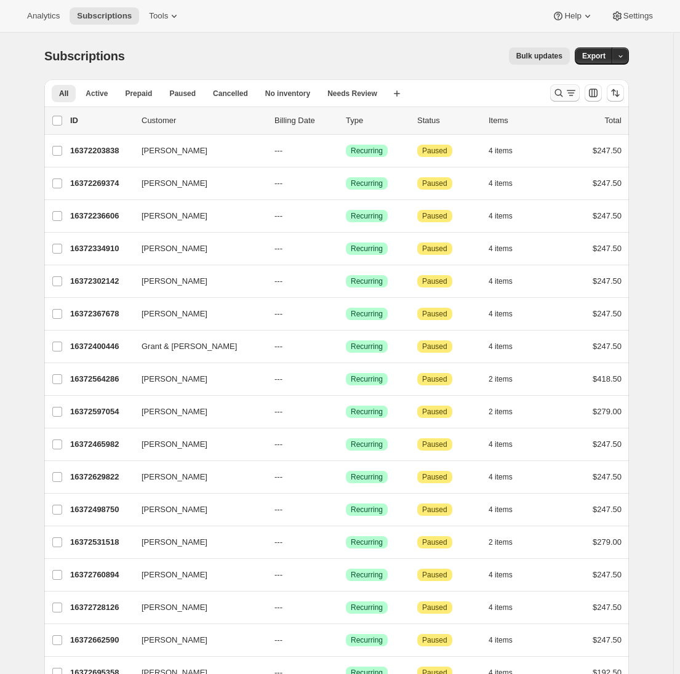
click at [556, 94] on icon "Search and filter results" at bounding box center [559, 93] width 12 height 12
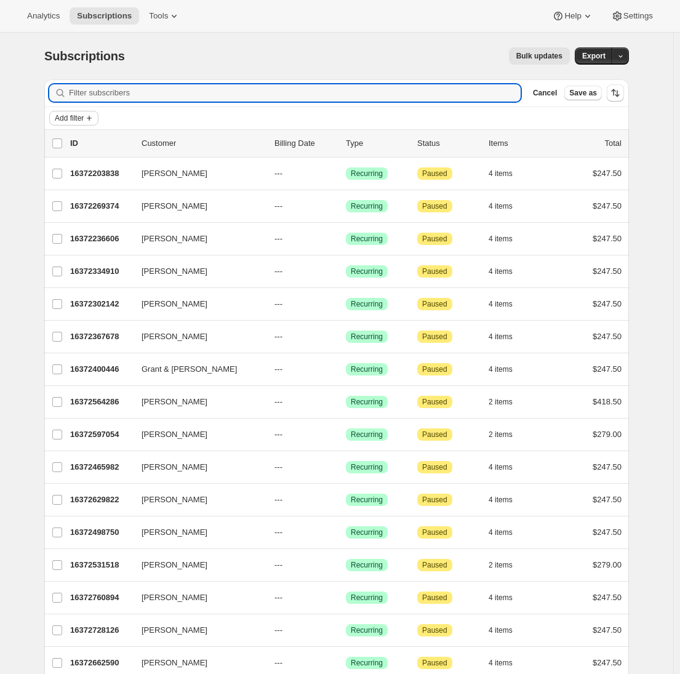
click at [68, 119] on span "Add filter" at bounding box center [69, 118] width 29 height 10
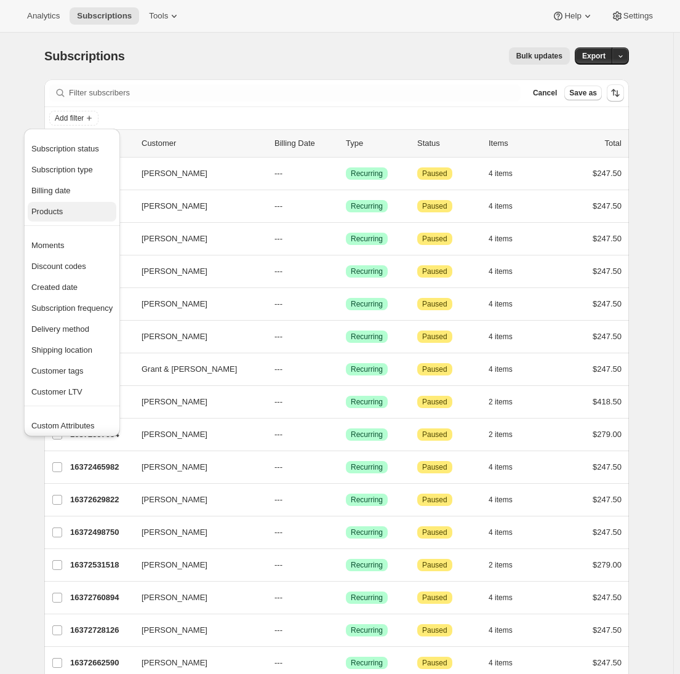
click at [59, 214] on span "Products" at bounding box center [46, 211] width 31 height 9
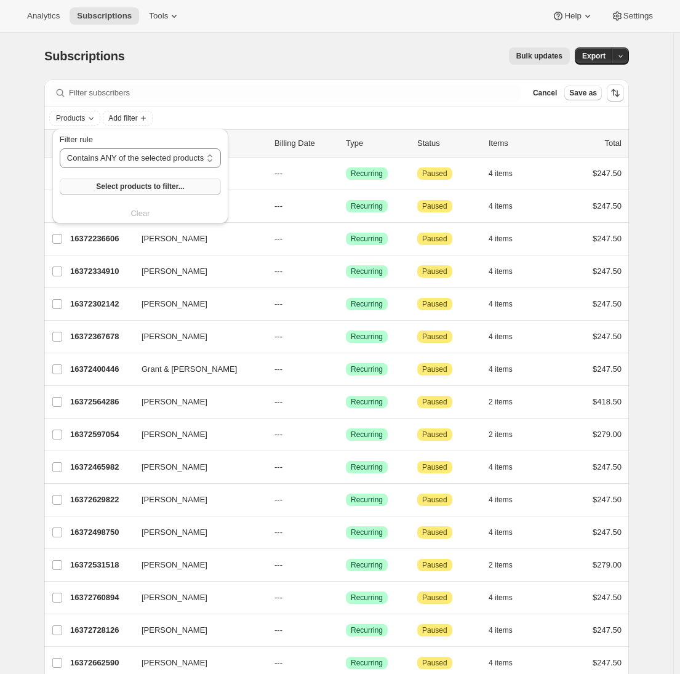
click at [103, 187] on span "Select products to filter..." at bounding box center [140, 187] width 88 height 10
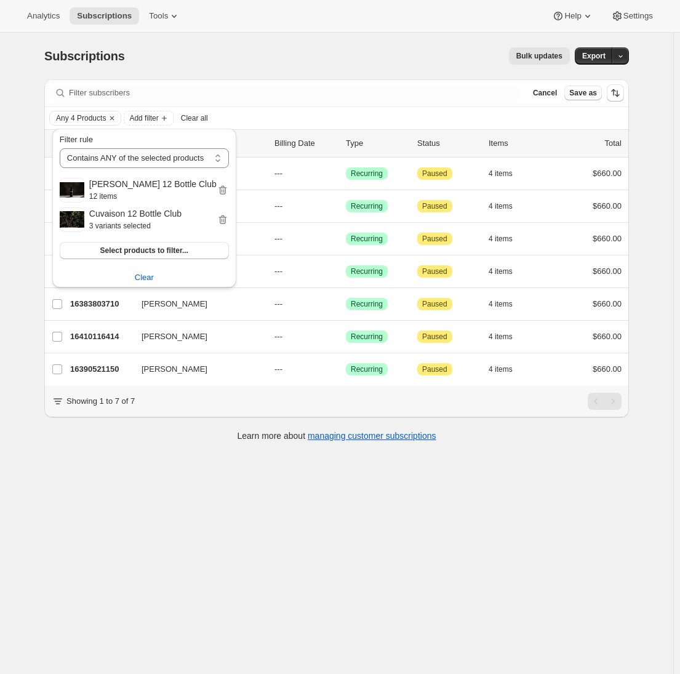
click at [6, 280] on div "Subscriptions. This page is ready Subscriptions Bulk updates More actions Bulk …" at bounding box center [337, 370] width 674 height 674
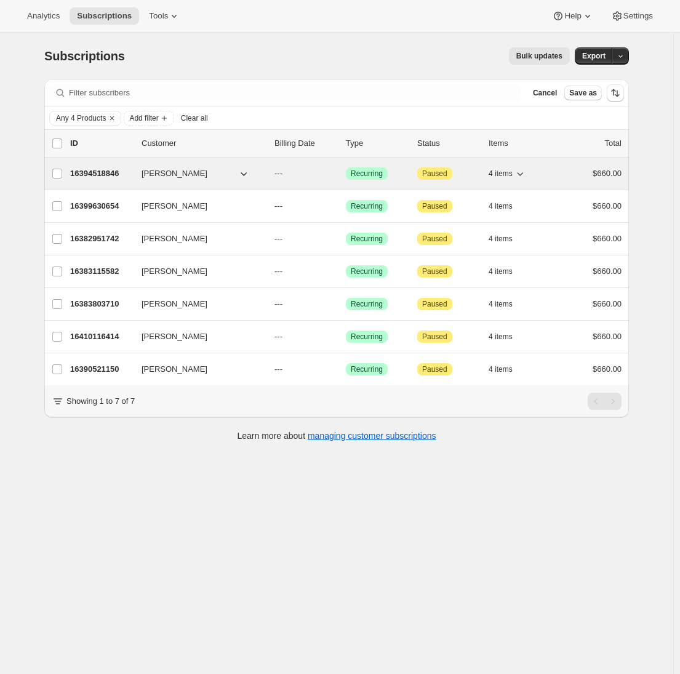
click at [95, 174] on p "16394518846" at bounding box center [101, 173] width 62 height 12
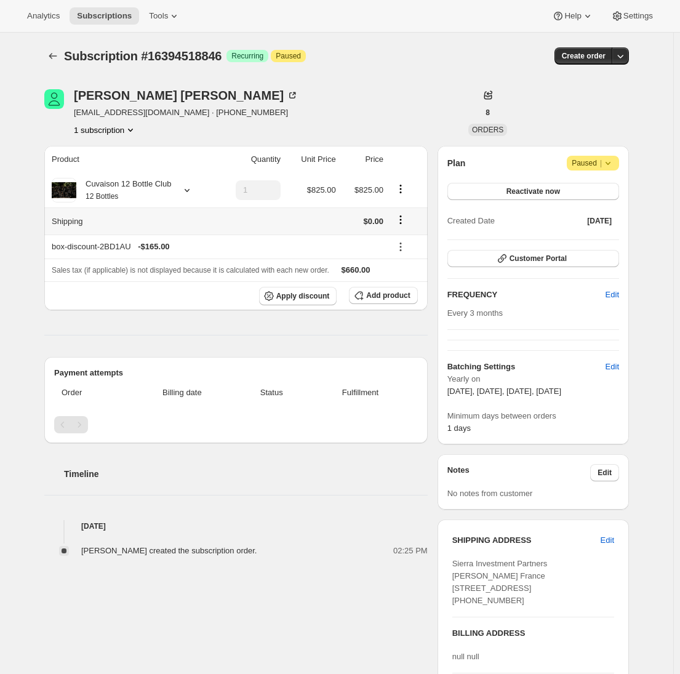
click at [404, 219] on icon "Shipping actions" at bounding box center [401, 220] width 12 height 12
click at [399, 240] on span "Edit shipping rate" at bounding box center [403, 242] width 62 height 9
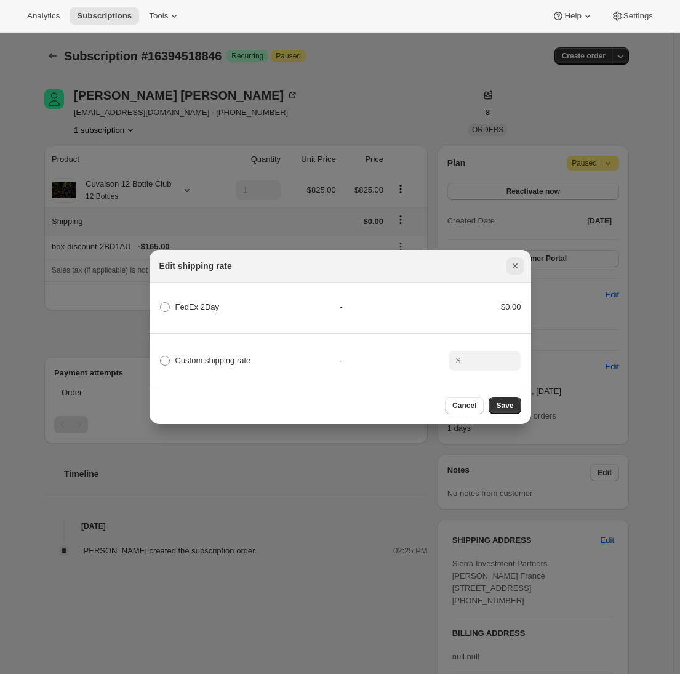
click at [512, 260] on icon "Close" at bounding box center [515, 266] width 12 height 12
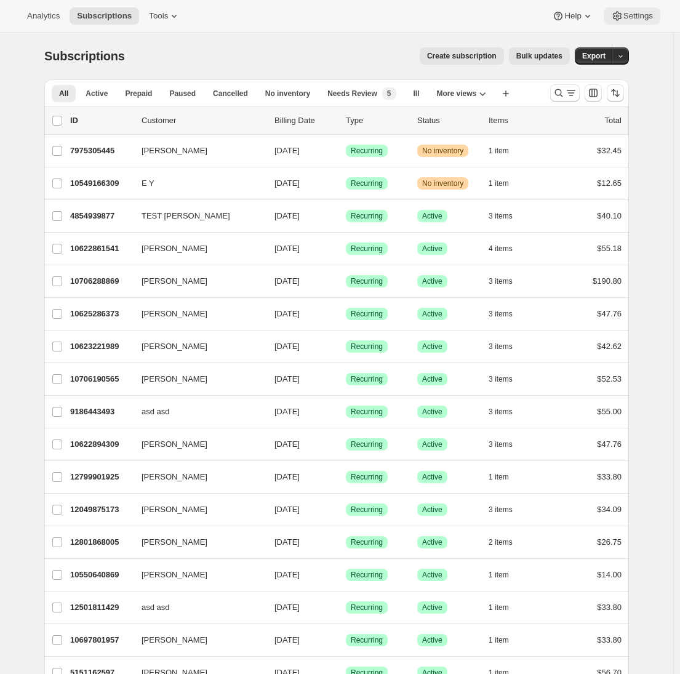
click at [618, 15] on icon at bounding box center [617, 16] width 9 height 9
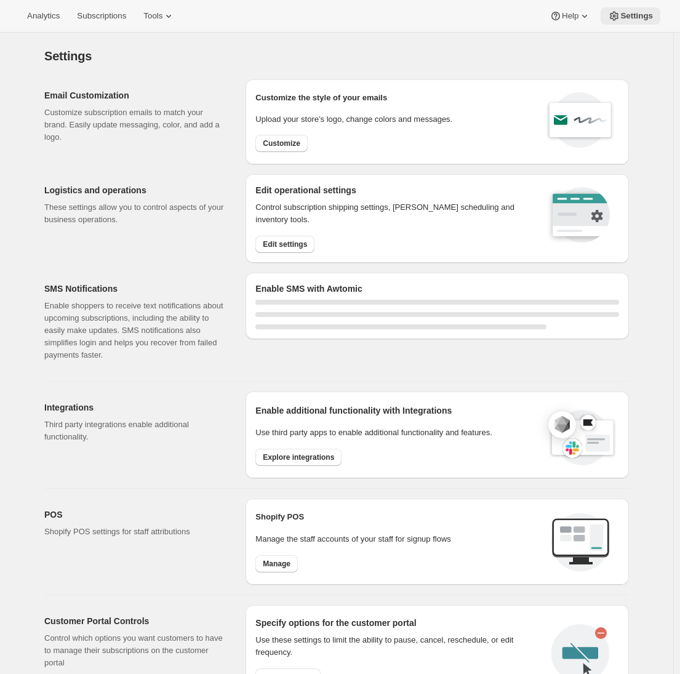
select select "22:00"
select select "09:00"
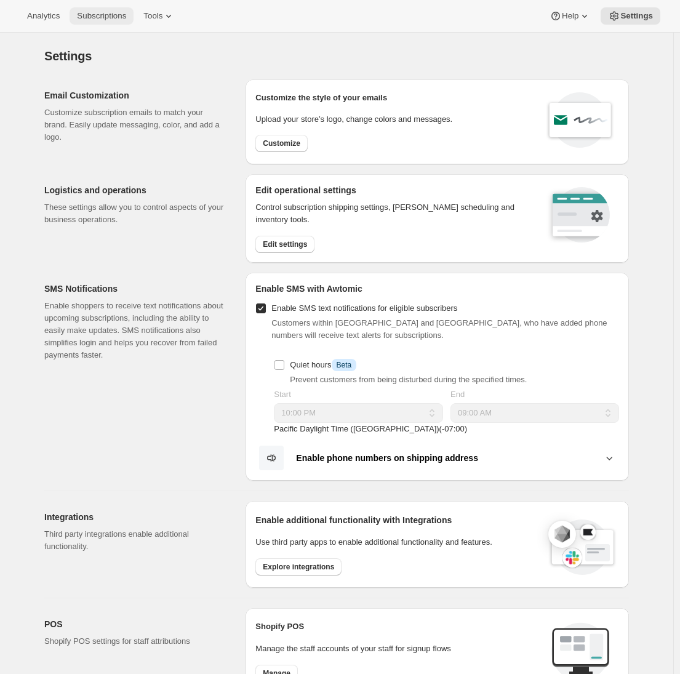
click at [99, 17] on span "Subscriptions" at bounding box center [101, 16] width 49 height 10
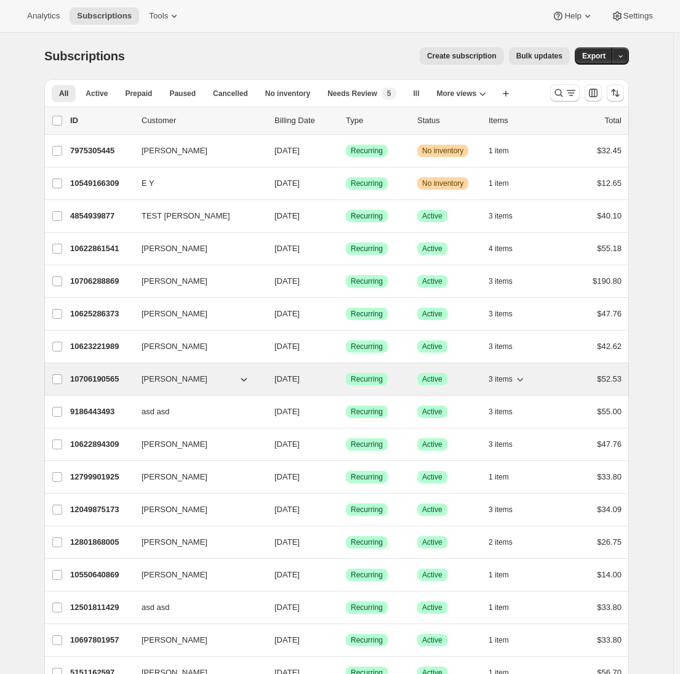
click at [102, 376] on p "10706190565" at bounding box center [101, 379] width 62 height 12
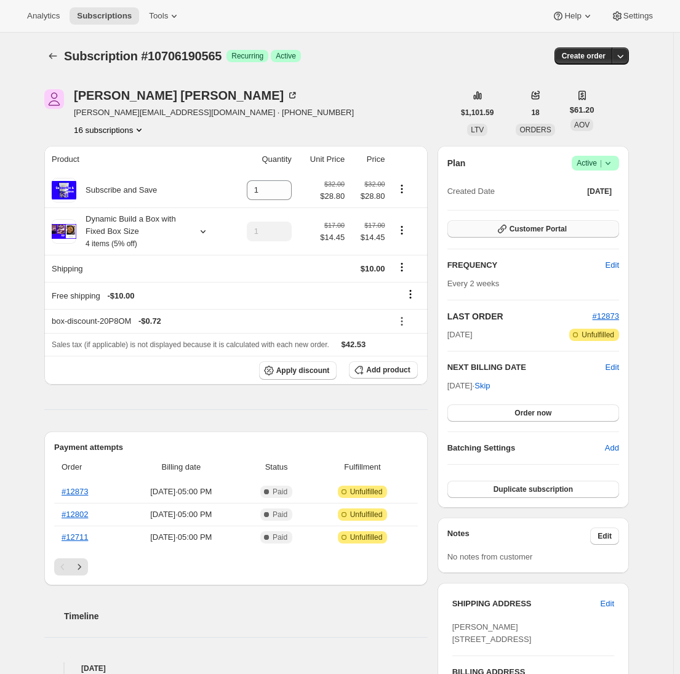
click at [584, 227] on button "Customer Portal" at bounding box center [534, 228] width 172 height 17
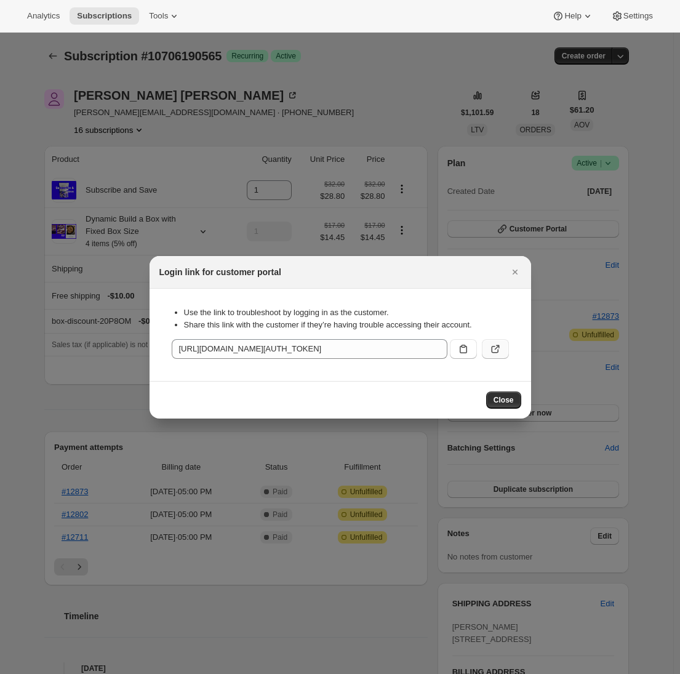
click at [501, 353] on icon ":rmu:" at bounding box center [496, 349] width 12 height 12
click at [512, 268] on icon "Close" at bounding box center [515, 272] width 12 height 12
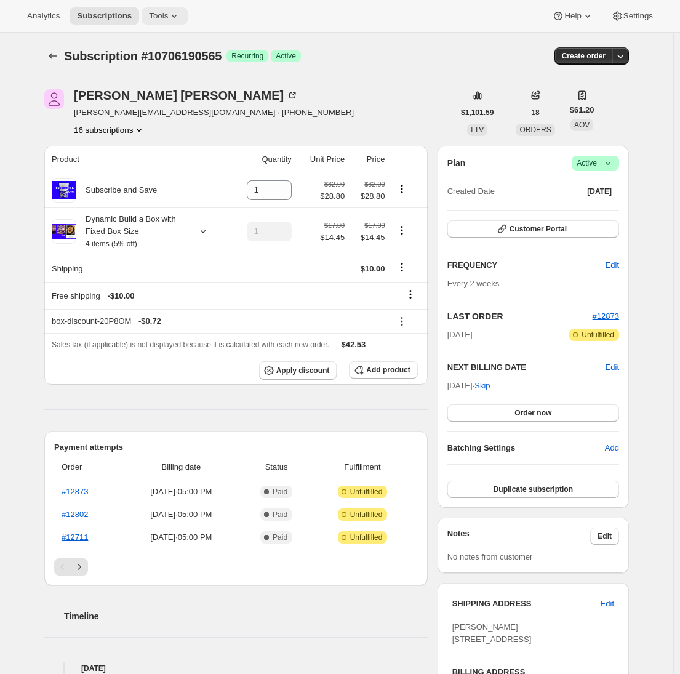
drag, startPoint x: 171, startPoint y: 7, endPoint x: 171, endPoint y: 15, distance: 7.4
click at [171, 7] on button "Tools" at bounding box center [165, 15] width 46 height 17
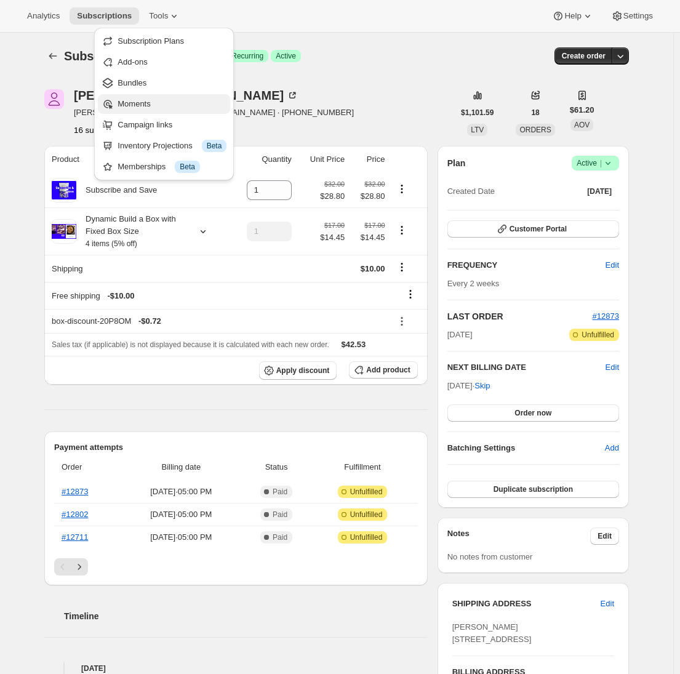
click at [154, 101] on span "Moments" at bounding box center [172, 104] width 109 height 12
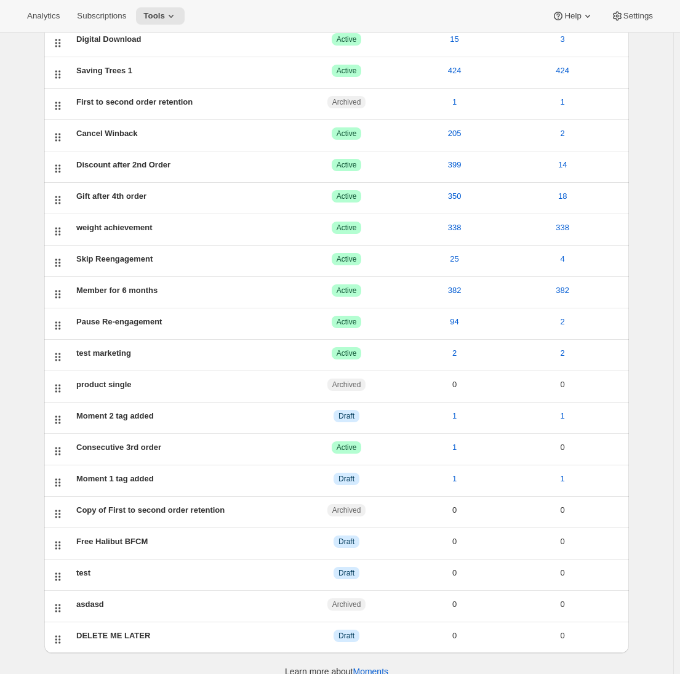
scroll to position [136, 0]
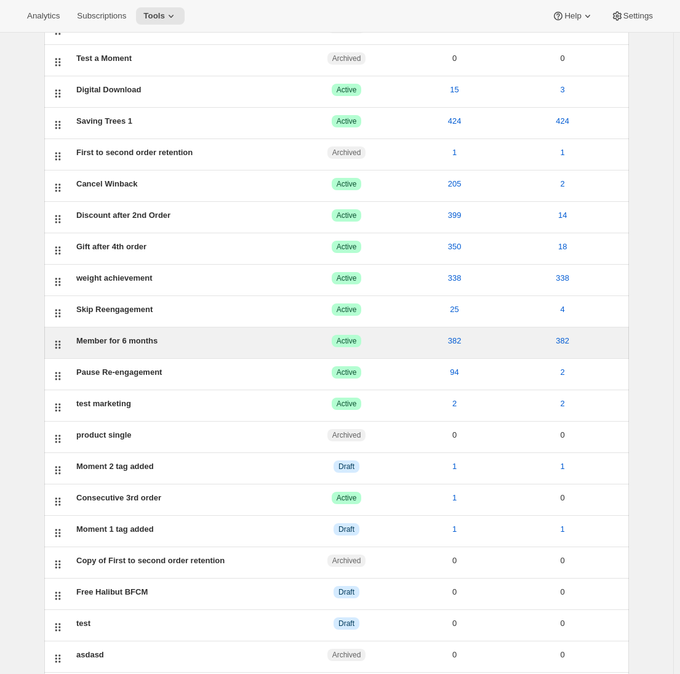
click at [195, 344] on div "Member for 6 months" at bounding box center [184, 341] width 216 height 12
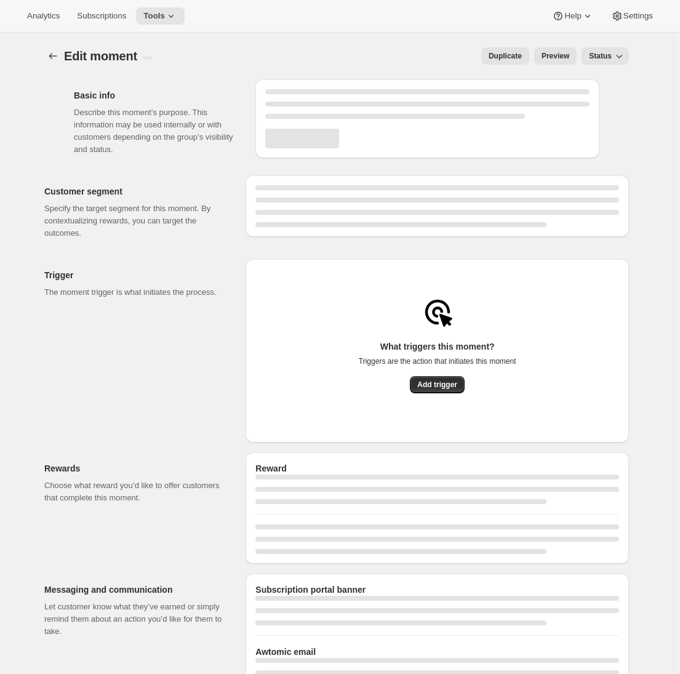
select select "INSTANCES"
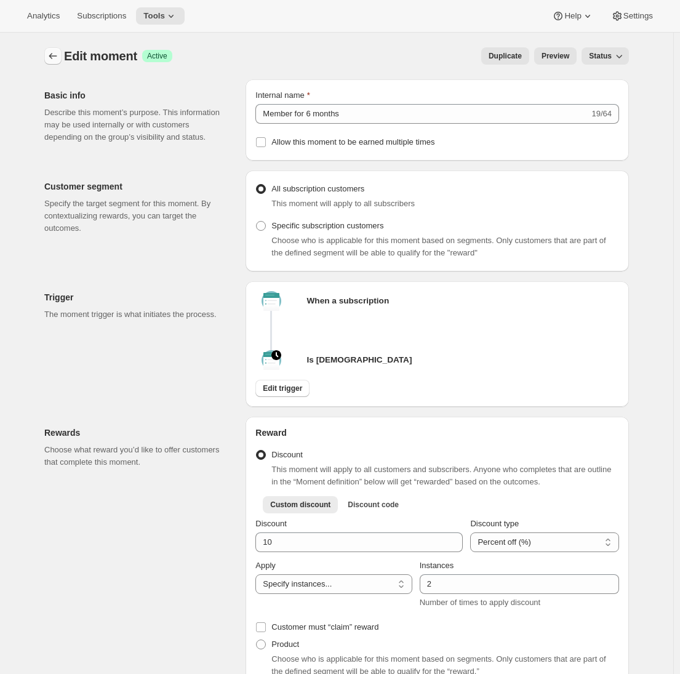
click at [59, 60] on icon "Create moment" at bounding box center [53, 56] width 12 height 12
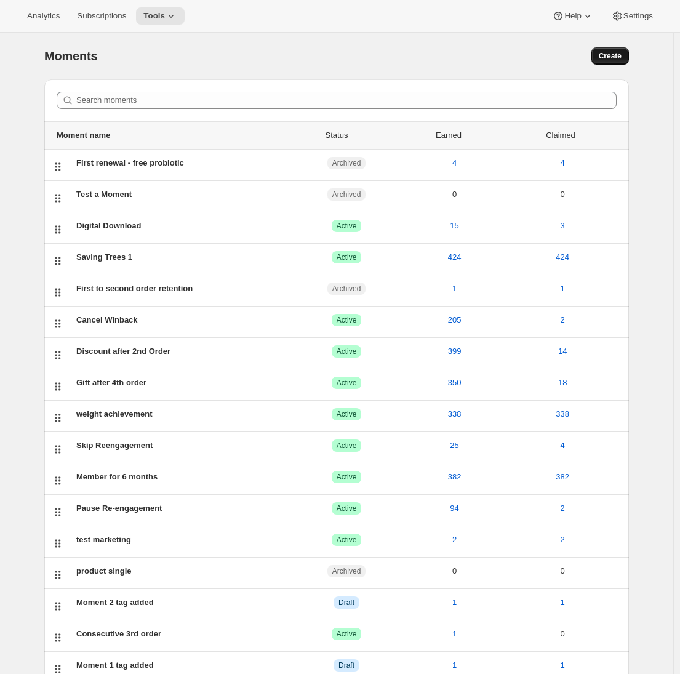
click at [619, 57] on span "Create" at bounding box center [610, 56] width 23 height 10
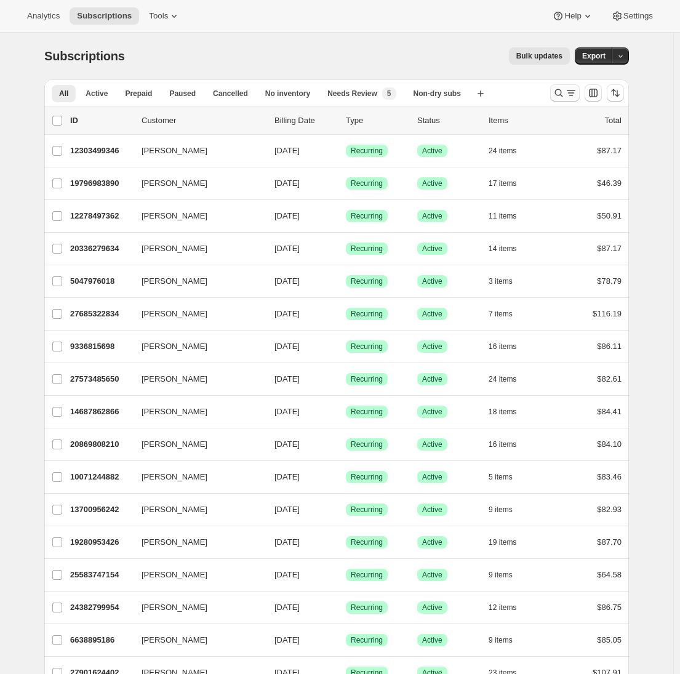
click at [569, 97] on icon "Search and filter results" at bounding box center [571, 93] width 12 height 12
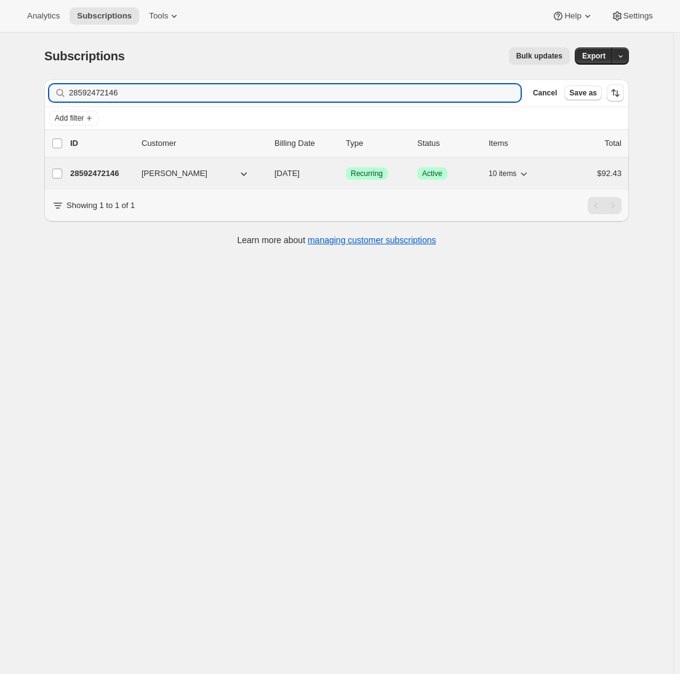
type input "28592472146"
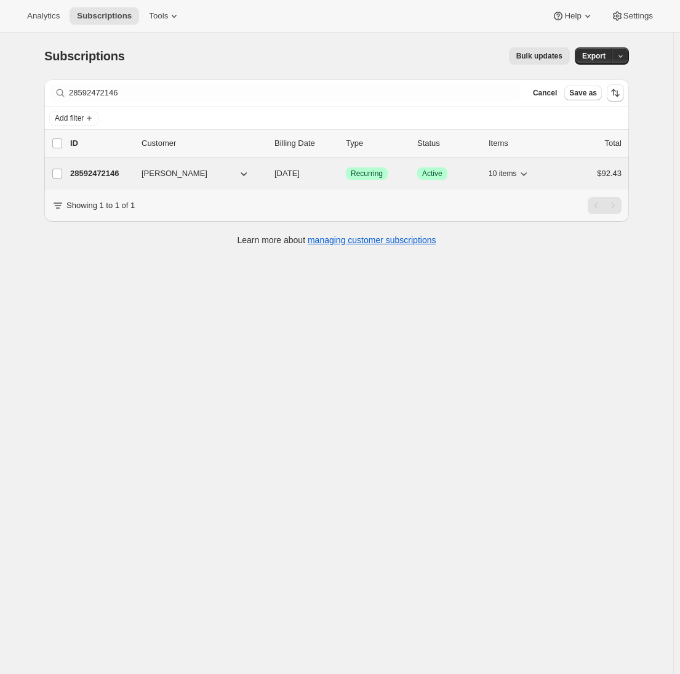
click at [87, 177] on p "28592472146" at bounding box center [101, 173] width 62 height 12
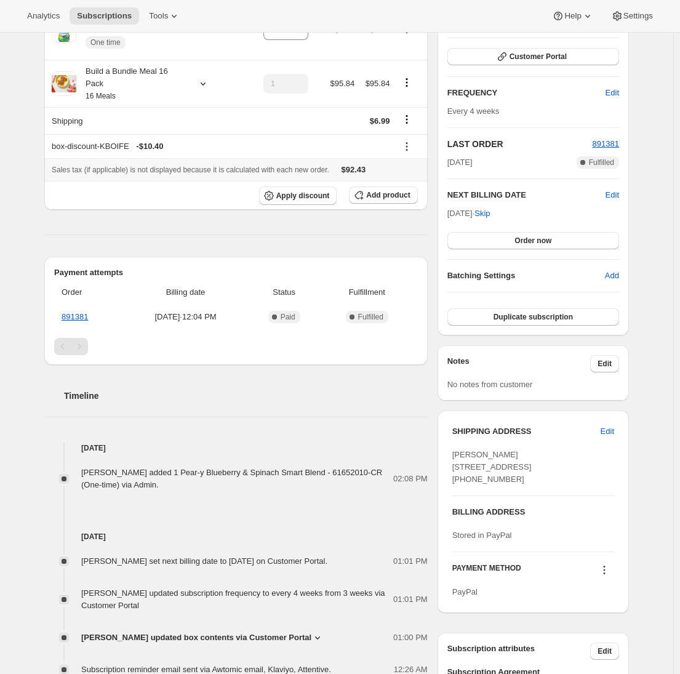
scroll to position [117, 0]
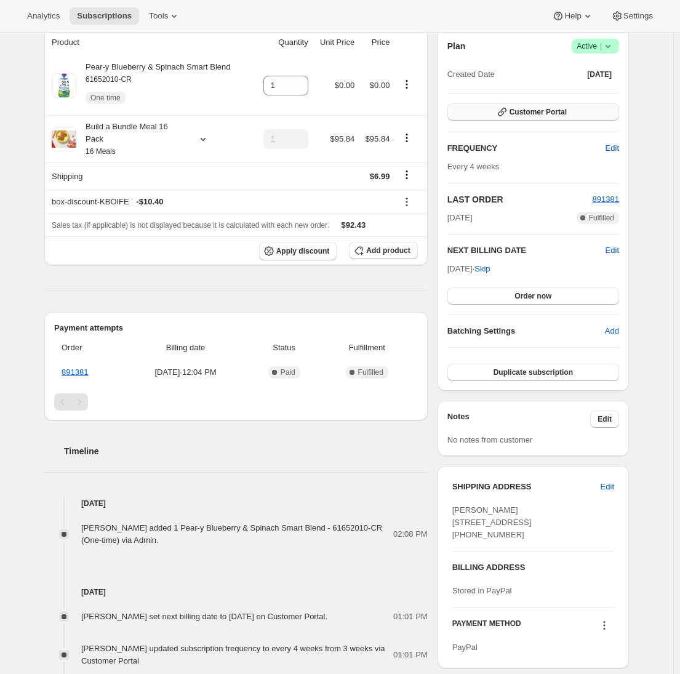
click at [574, 114] on button "Customer Portal" at bounding box center [534, 111] width 172 height 17
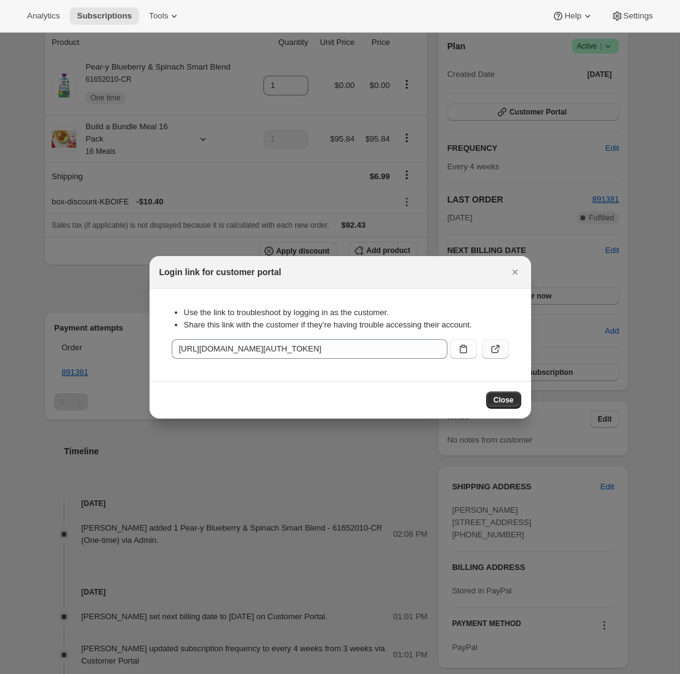
click at [490, 349] on icon ":rcf:" at bounding box center [496, 349] width 12 height 12
